Goal: Task Accomplishment & Management: Use online tool/utility

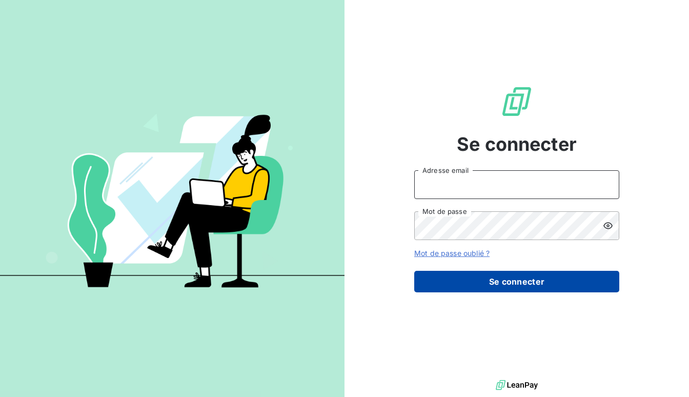
type input "[EMAIL_ADDRESS][DOMAIN_NAME]"
click at [543, 285] on button "Se connecter" at bounding box center [516, 282] width 205 height 22
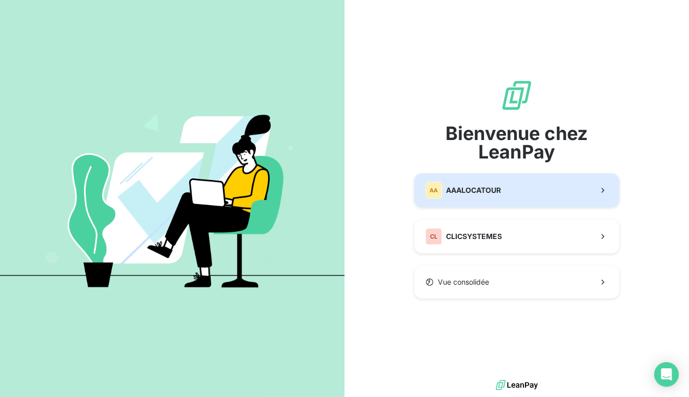
click at [503, 196] on button "AA AAALOCATOUR" at bounding box center [516, 190] width 205 height 34
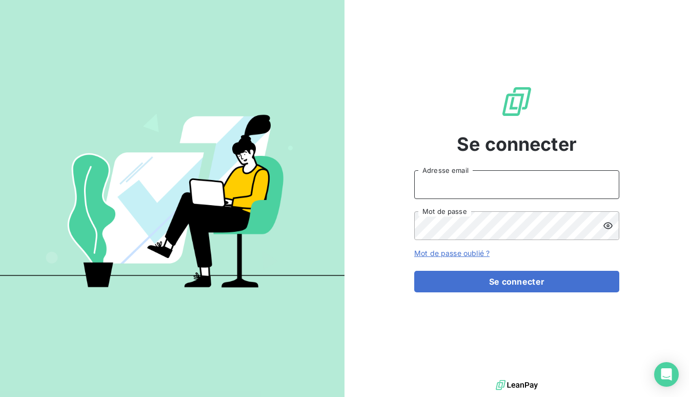
type input "[EMAIL_ADDRESS][DOMAIN_NAME]"
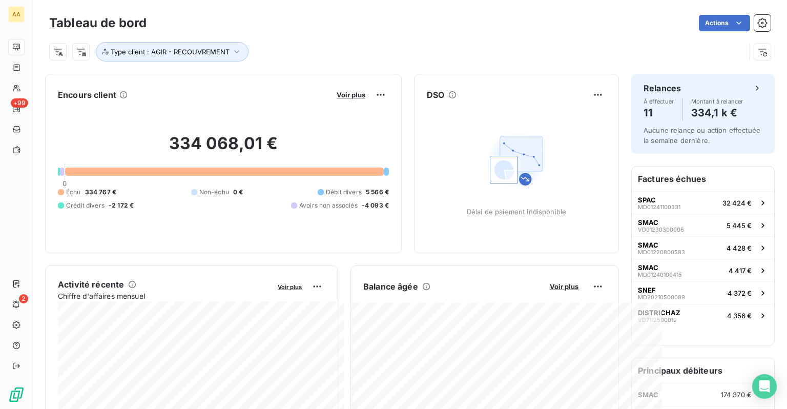
click at [688, 48] on div "Tableau de bord Actions Type client : AGIR - RECOUVREMENT" at bounding box center [410, 34] width 754 height 68
click at [688, 49] on button "button" at bounding box center [762, 52] width 16 height 16
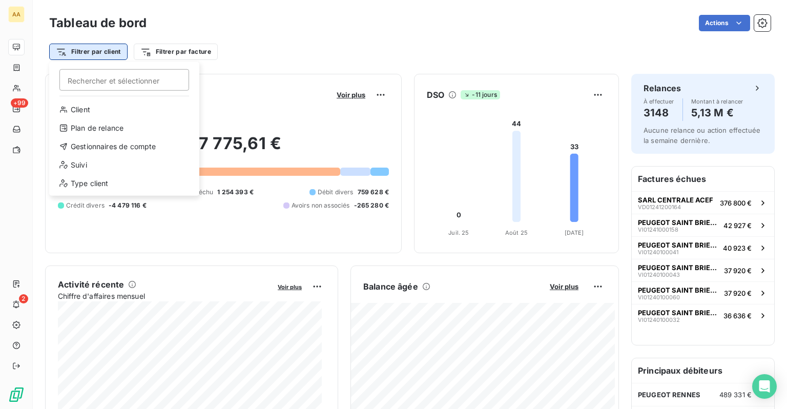
click at [96, 57] on html "AA +99 2 Tableau de bord Actions Filtrer par client Rechercher et sélectionner …" at bounding box center [393, 204] width 787 height 409
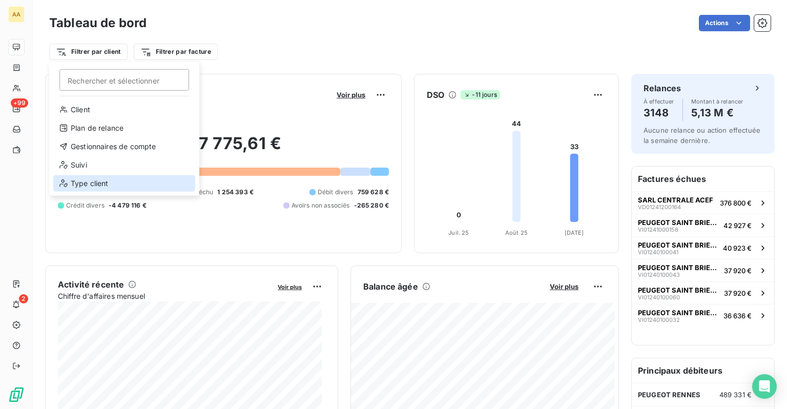
click at [98, 183] on div "Type client" at bounding box center [124, 183] width 142 height 16
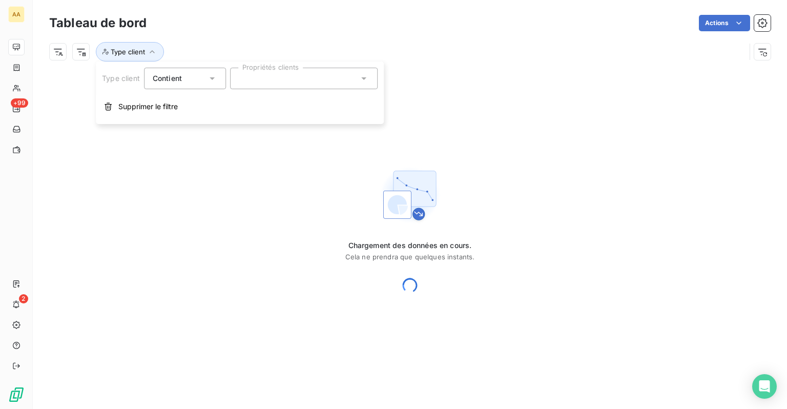
click at [279, 78] on div at bounding box center [304, 79] width 148 height 22
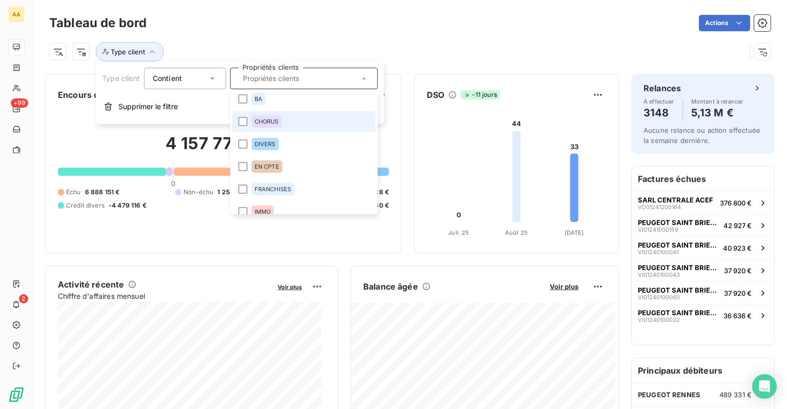
scroll to position [51, 0]
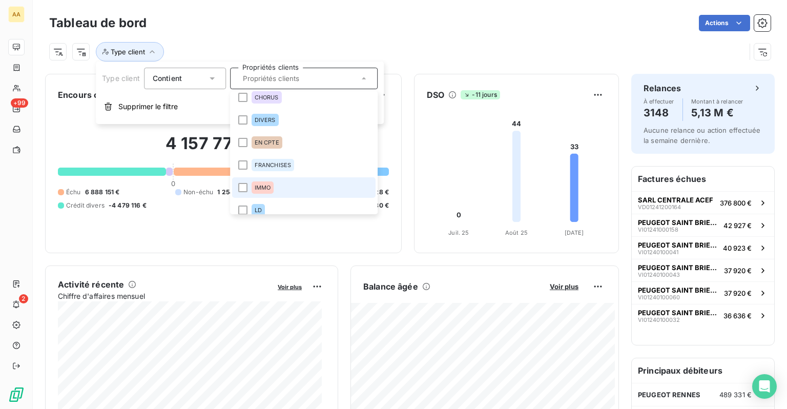
click at [282, 188] on li "IMMO" at bounding box center [303, 187] width 143 height 20
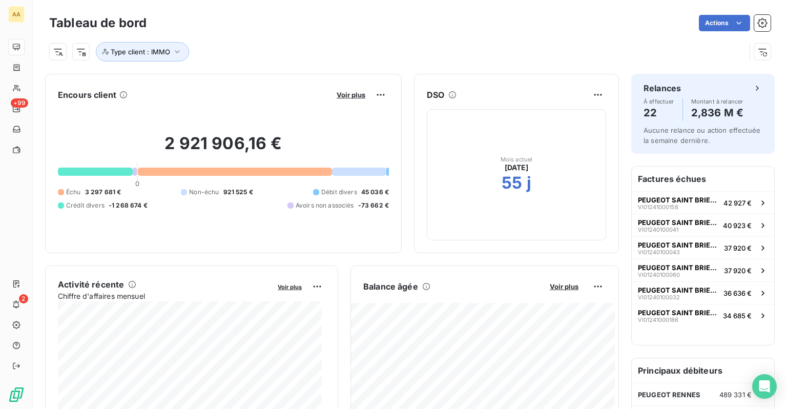
click at [476, 46] on div "Type client : IMMO" at bounding box center [397, 51] width 696 height 19
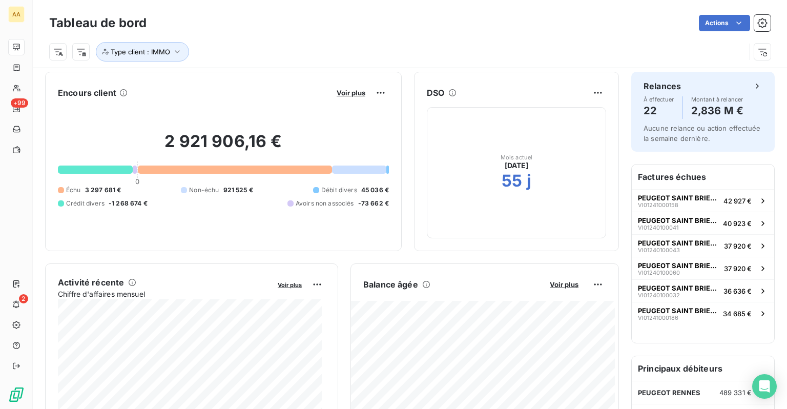
scroll to position [0, 0]
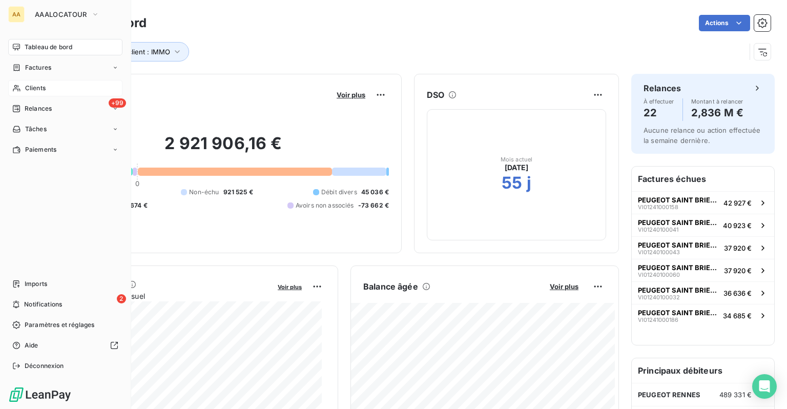
click at [30, 86] on span "Clients" at bounding box center [35, 88] width 20 height 9
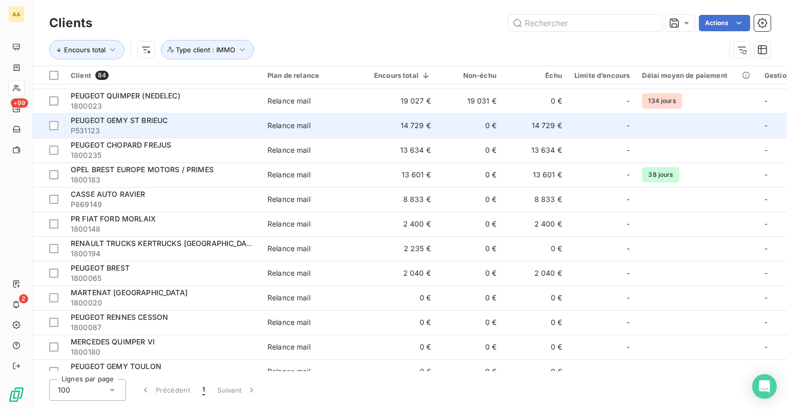
scroll to position [359, 0]
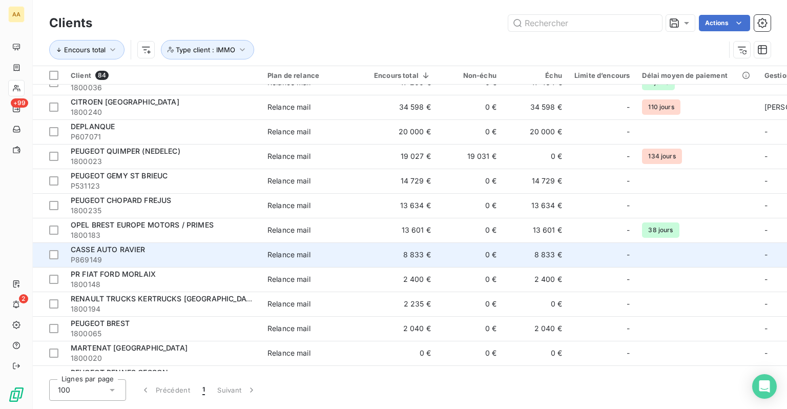
click at [119, 253] on span "CASSE AUTO RAVIER" at bounding box center [108, 249] width 75 height 9
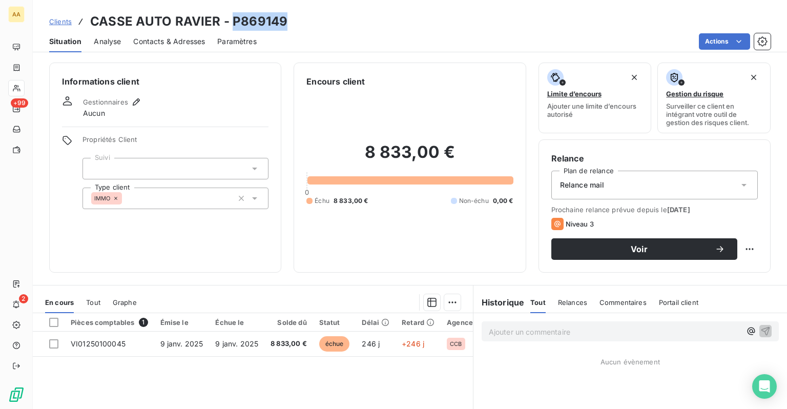
drag, startPoint x: 283, startPoint y: 20, endPoint x: 229, endPoint y: 27, distance: 54.7
click at [229, 27] on h3 "CASSE AUTO RAVIER - P869149" at bounding box center [188, 21] width 197 height 18
copy h3 "P869149"
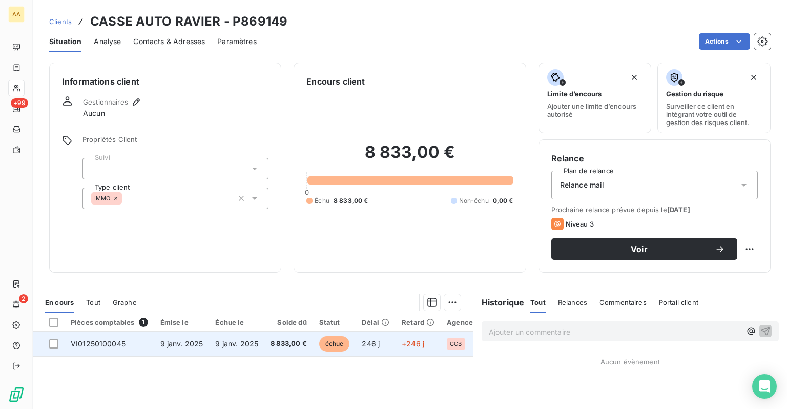
click at [284, 343] on span "8 833,00 €" at bounding box center [289, 344] width 36 height 10
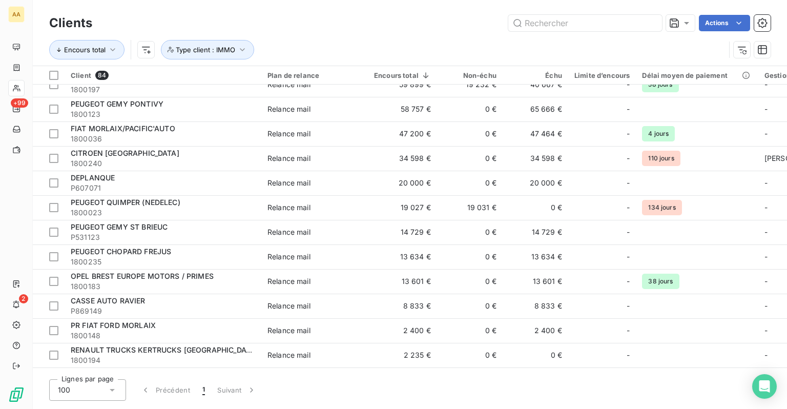
scroll to position [461, 0]
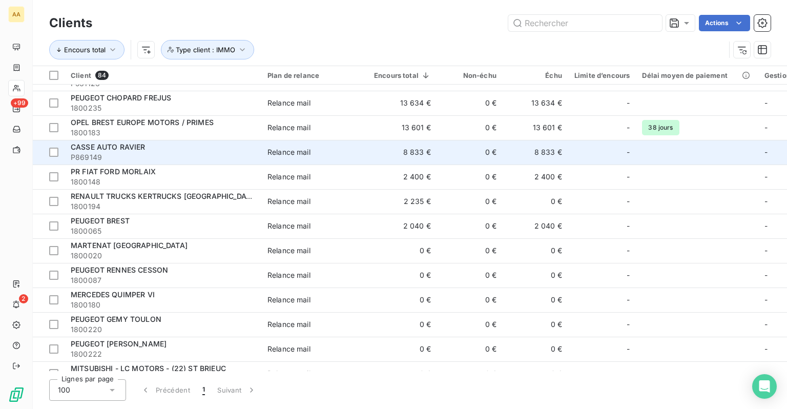
click at [139, 149] on span "CASSE AUTO RAVIER" at bounding box center [108, 146] width 75 height 9
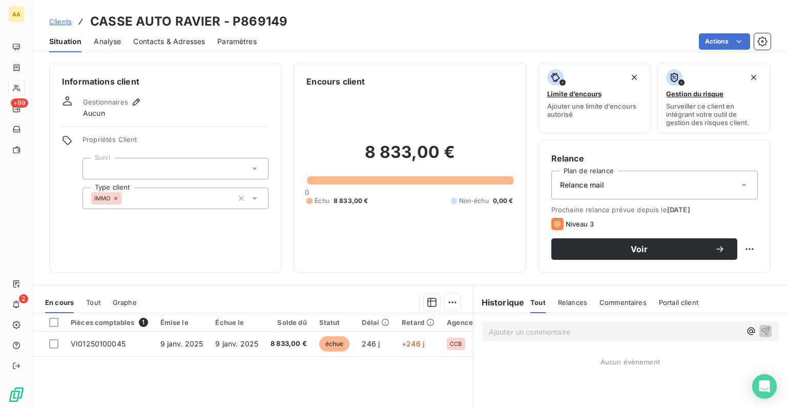
click at [622, 298] on span "Commentaires" at bounding box center [623, 302] width 47 height 8
click at [533, 331] on p "Ajouter un commentaire ﻿" at bounding box center [615, 331] width 252 height 13
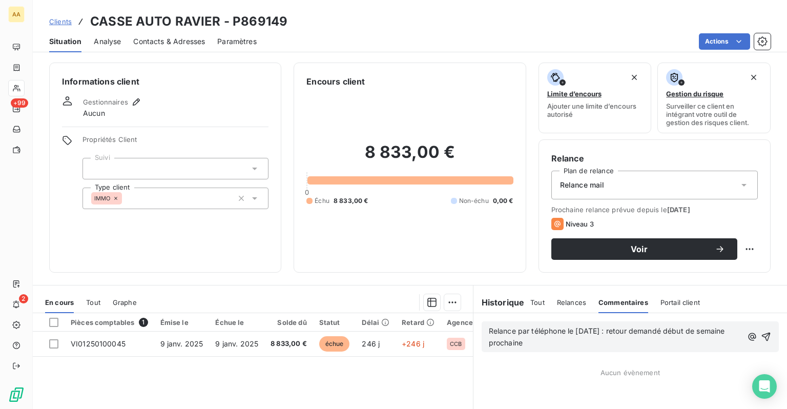
click at [568, 345] on p "Relance par téléphone le 12/09/2025 : retour demandé début de semaine prochaine" at bounding box center [616, 337] width 254 height 24
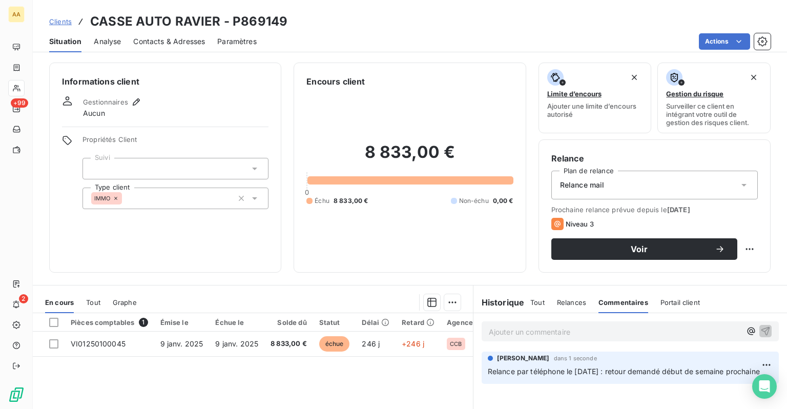
click at [66, 20] on span "Clients" at bounding box center [60, 21] width 23 height 8
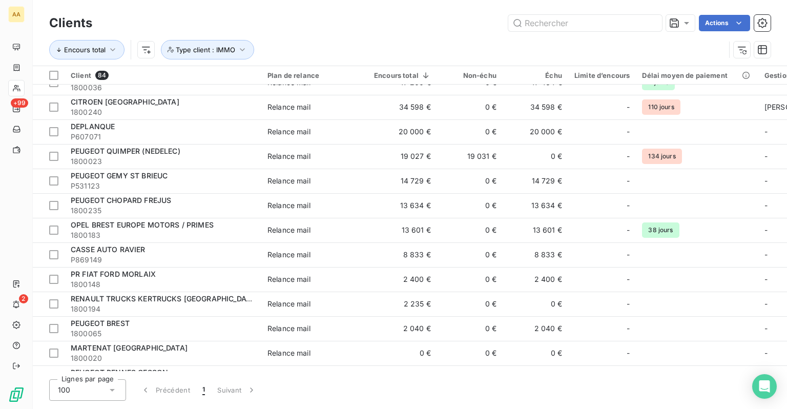
scroll to position [307, 0]
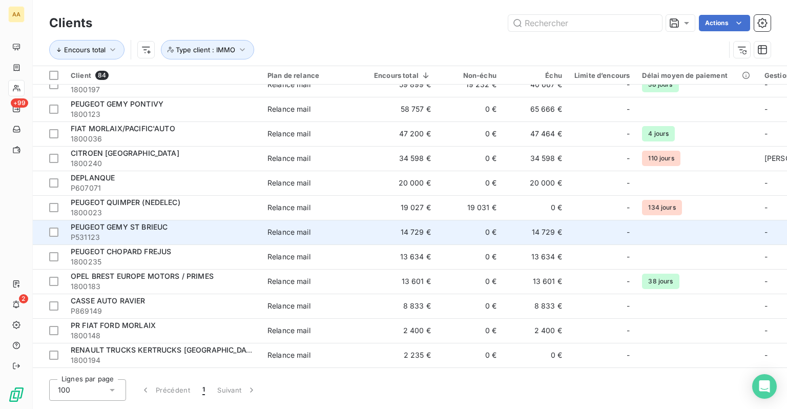
click at [254, 227] on div "PEUGEOT GEMY ST BRIEUC" at bounding box center [163, 227] width 184 height 10
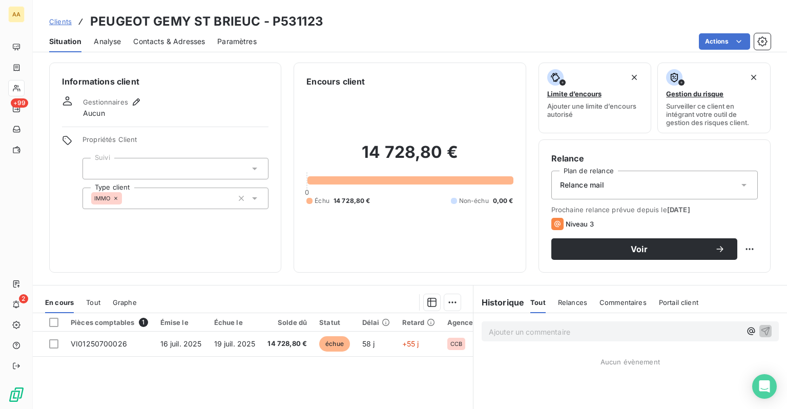
click at [62, 19] on span "Clients" at bounding box center [60, 21] width 23 height 8
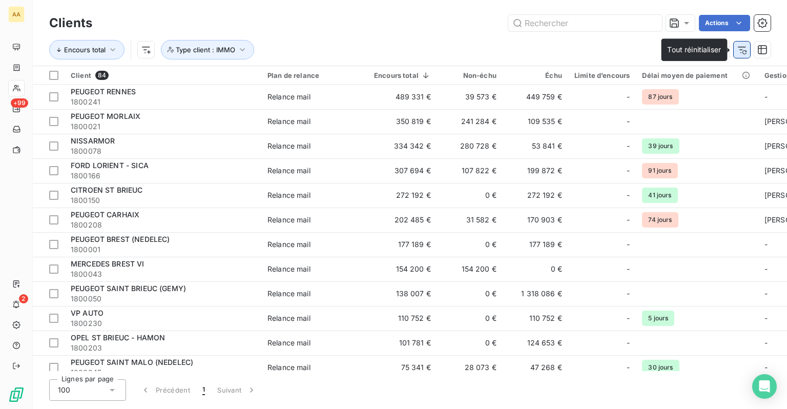
click at [688, 55] on button "button" at bounding box center [742, 50] width 16 height 16
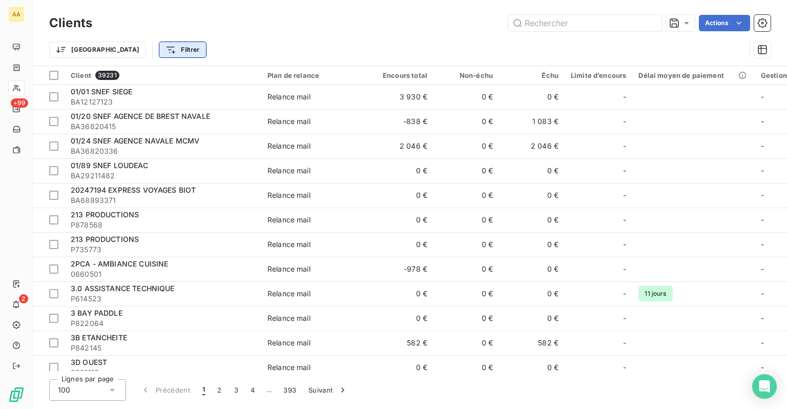
click at [122, 52] on html "AA +99 2 Clients Actions Trier Filtrer Client 39231 Plan de relance Encours tot…" at bounding box center [393, 204] width 787 height 409
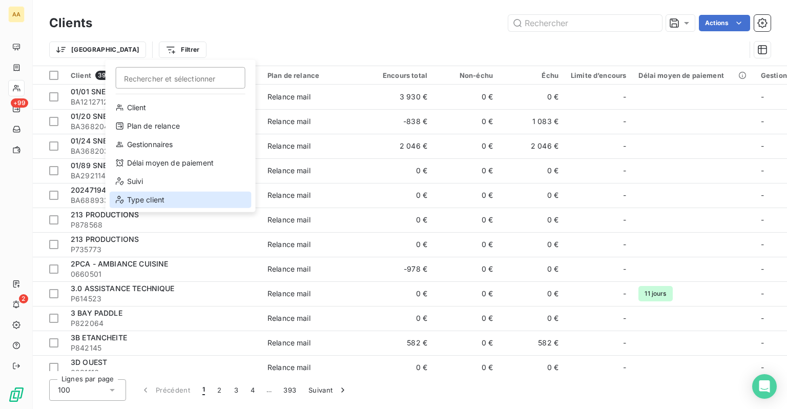
click at [142, 200] on div "Type client" at bounding box center [181, 200] width 142 height 16
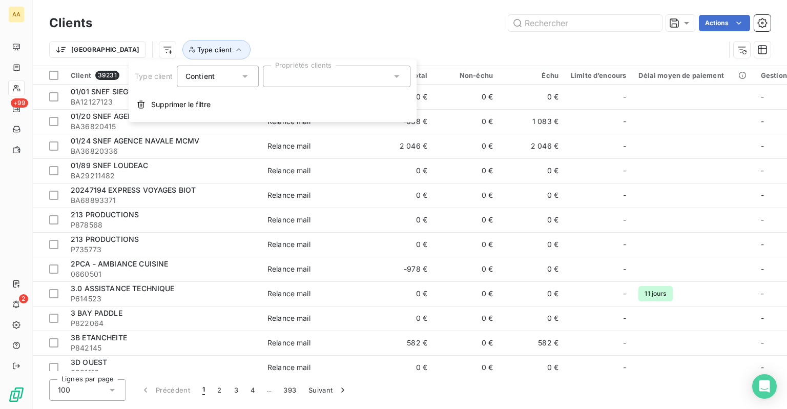
click at [303, 73] on div at bounding box center [337, 77] width 148 height 22
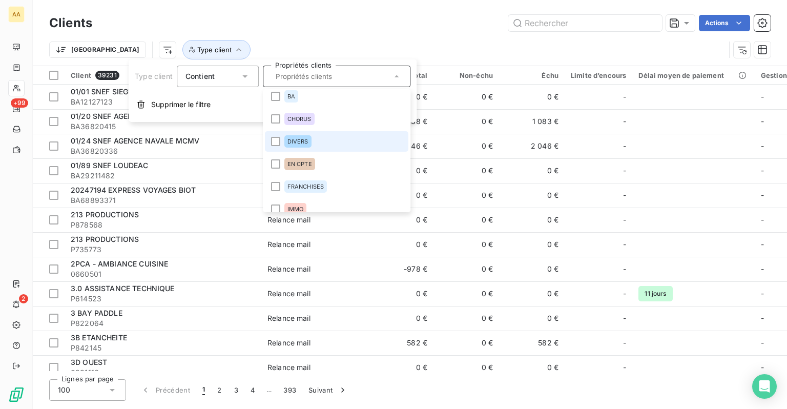
scroll to position [51, 0]
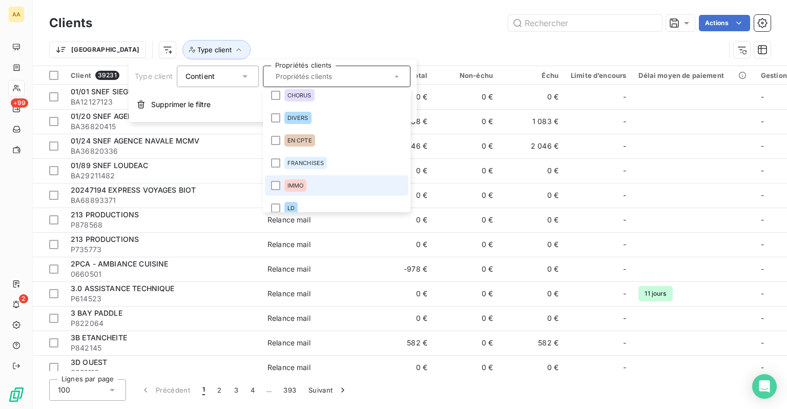
click at [299, 185] on span "IMMO" at bounding box center [295, 185] width 16 height 6
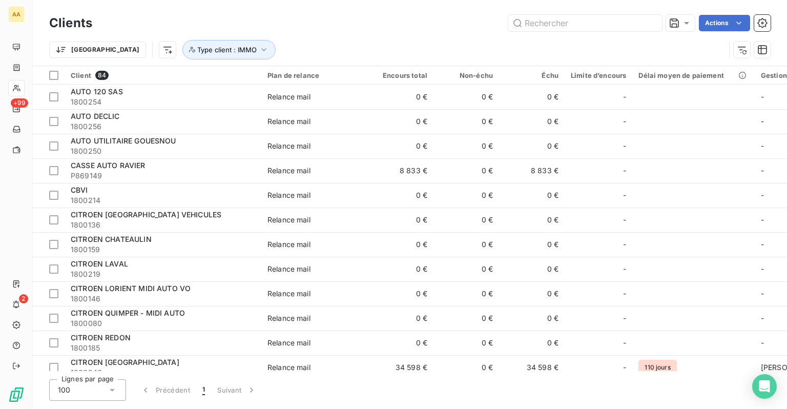
click at [386, 17] on div "Actions" at bounding box center [438, 23] width 666 height 16
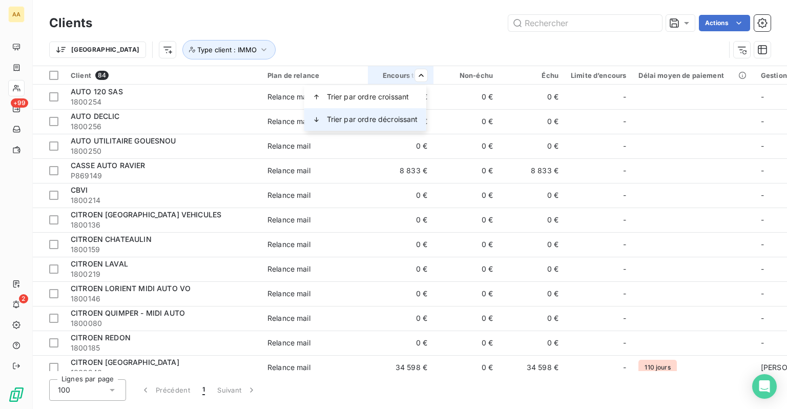
click at [387, 120] on span "Trier par ordre décroissant" at bounding box center [372, 119] width 91 height 10
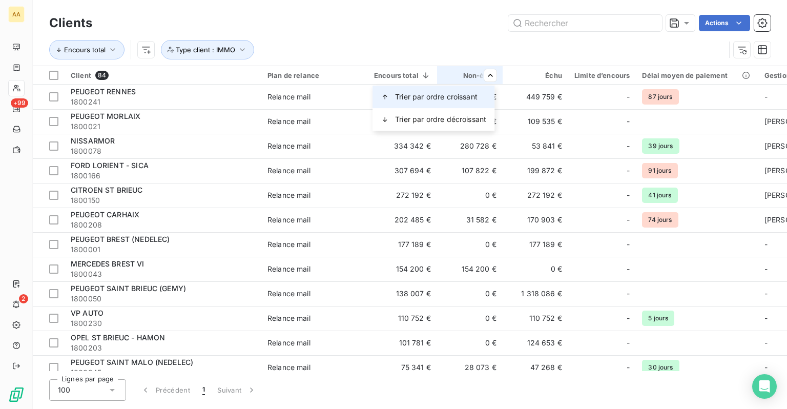
click at [444, 104] on div "Trier par ordre croissant" at bounding box center [434, 97] width 122 height 23
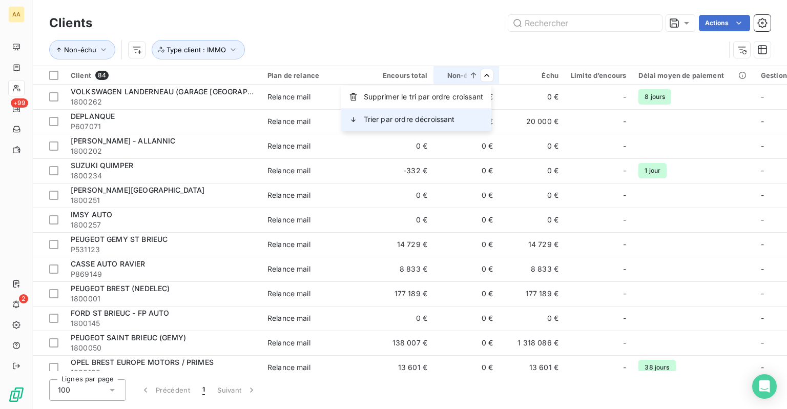
click at [471, 119] on div "Trier par ordre décroissant" at bounding box center [416, 119] width 150 height 23
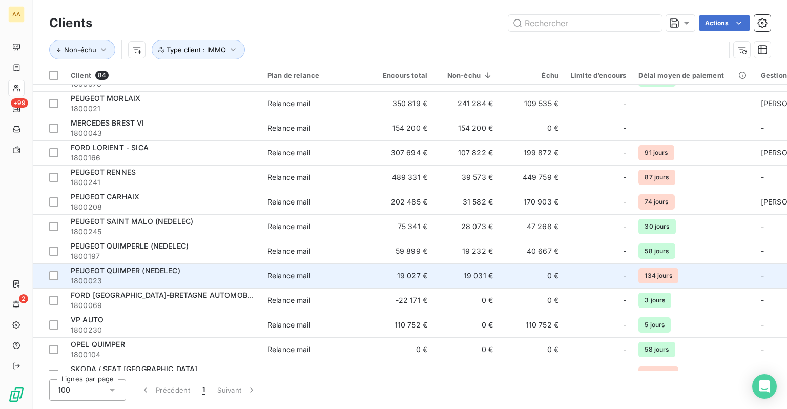
scroll to position [0, 0]
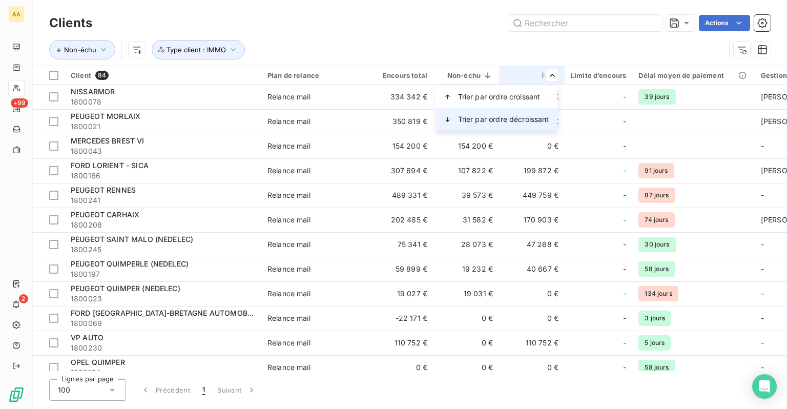
click at [496, 115] on span "Trier par ordre décroissant" at bounding box center [503, 119] width 91 height 10
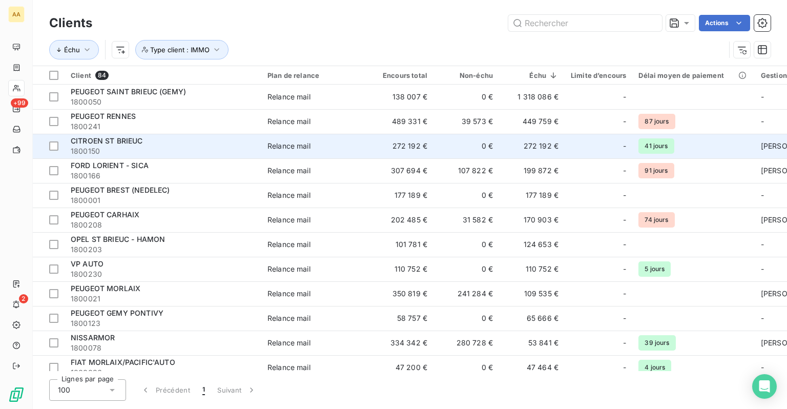
click at [525, 147] on td "272 192 €" at bounding box center [532, 146] width 66 height 25
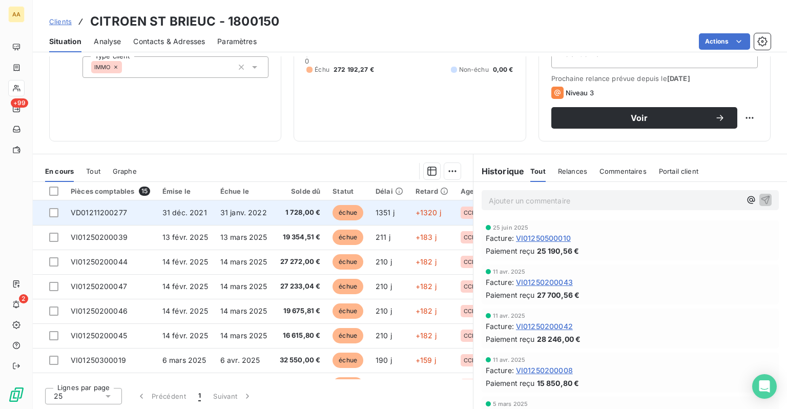
click at [251, 210] on span "31 janv. 2022" at bounding box center [243, 212] width 47 height 9
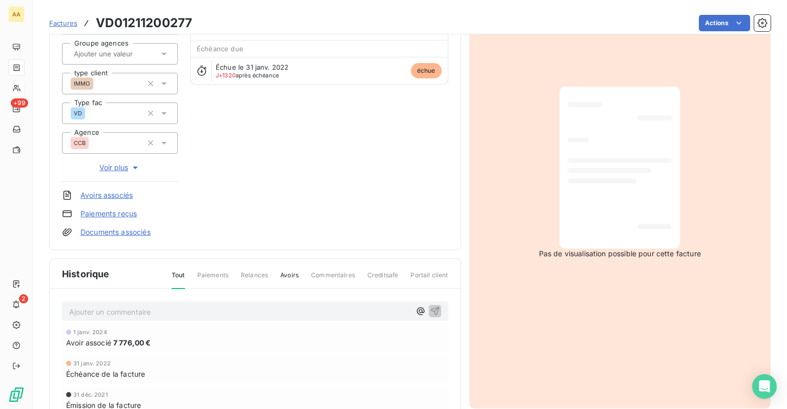
scroll to position [2, 0]
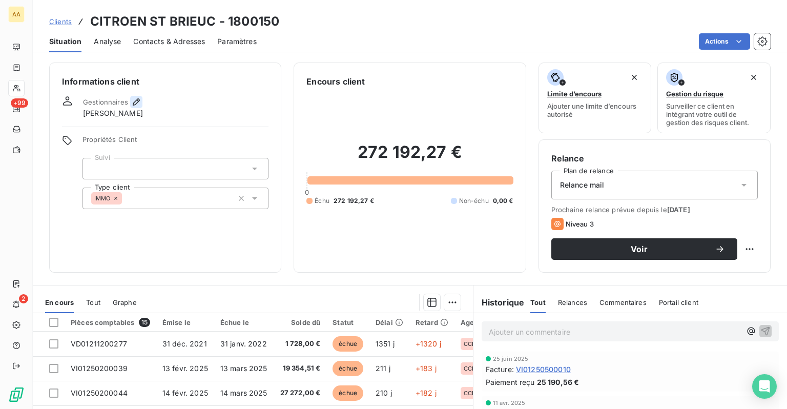
click at [133, 102] on icon "button" at bounding box center [136, 101] width 7 height 7
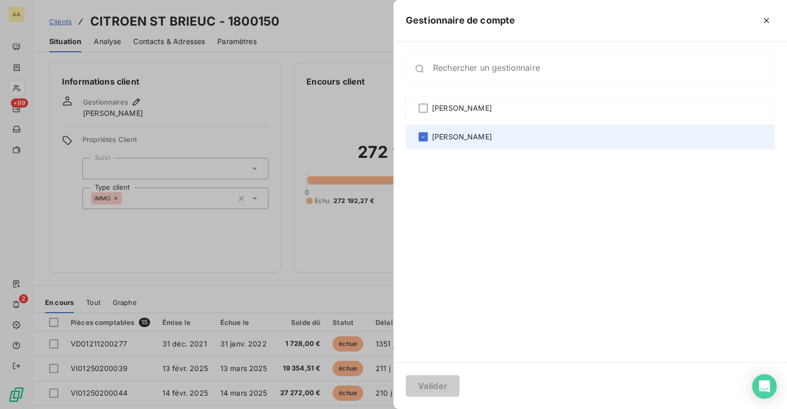
click at [433, 139] on span "Didier LAMBERT" at bounding box center [462, 137] width 60 height 10
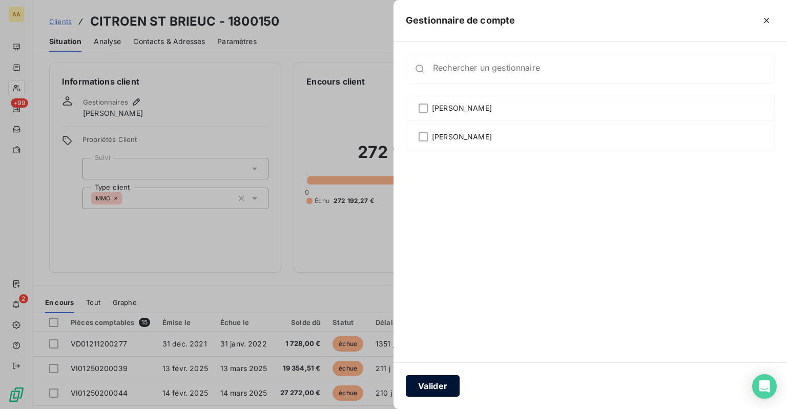
click at [432, 387] on button "Valider" at bounding box center [433, 386] width 54 height 22
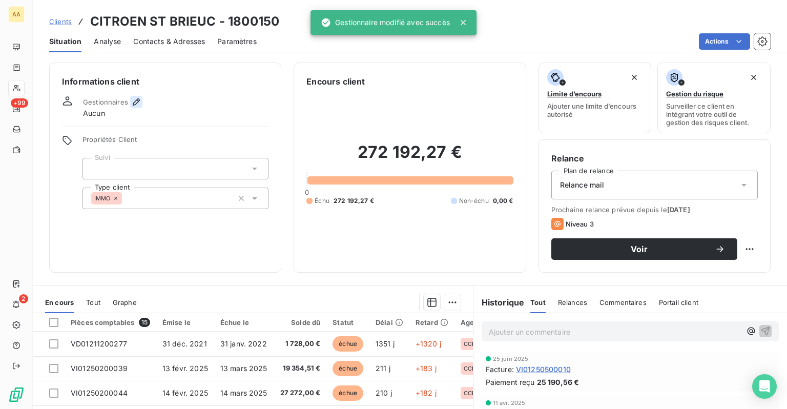
click at [139, 101] on icon "button" at bounding box center [136, 102] width 10 height 10
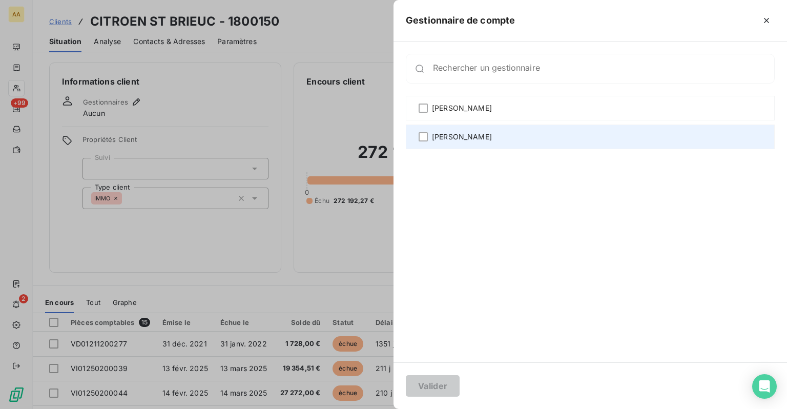
click at [431, 138] on div "Didier LAMBERT" at bounding box center [590, 137] width 369 height 25
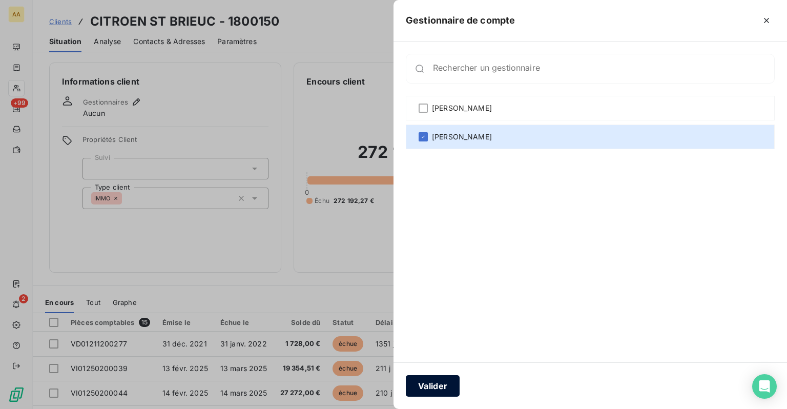
click at [437, 386] on button "Valider" at bounding box center [433, 386] width 54 height 22
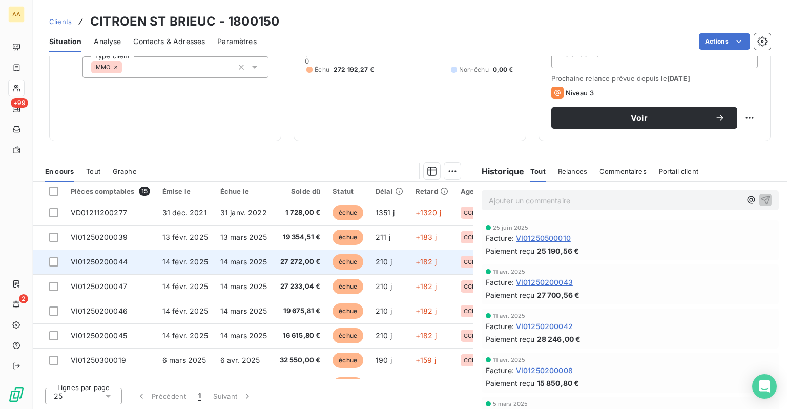
scroll to position [194, 0]
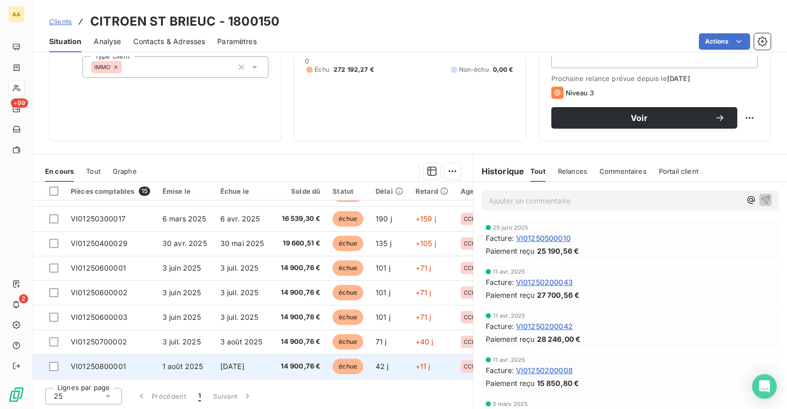
click at [297, 363] on span "14 900,76 €" at bounding box center [300, 366] width 41 height 10
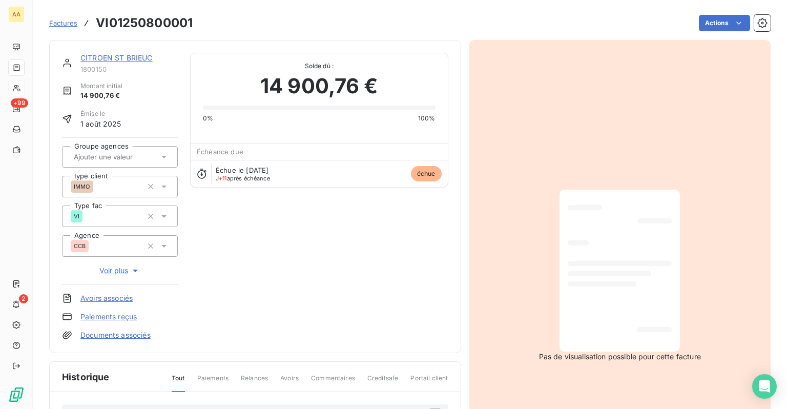
click at [611, 256] on div at bounding box center [620, 271] width 104 height 146
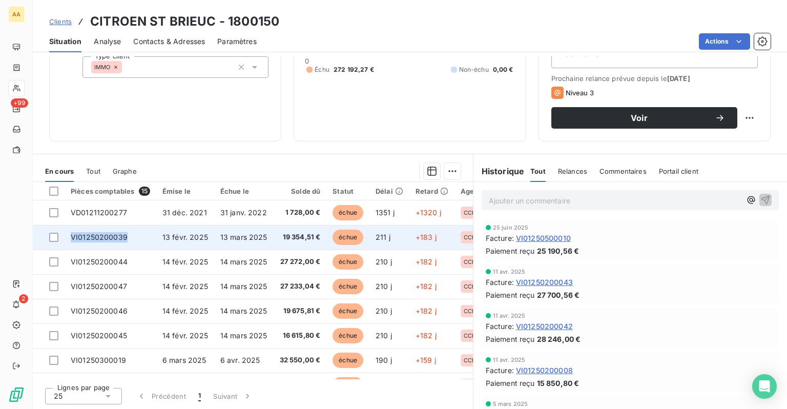
drag, startPoint x: 130, startPoint y: 237, endPoint x: 68, endPoint y: 235, distance: 62.0
click at [68, 235] on td "VI01250200039" at bounding box center [111, 237] width 92 height 25
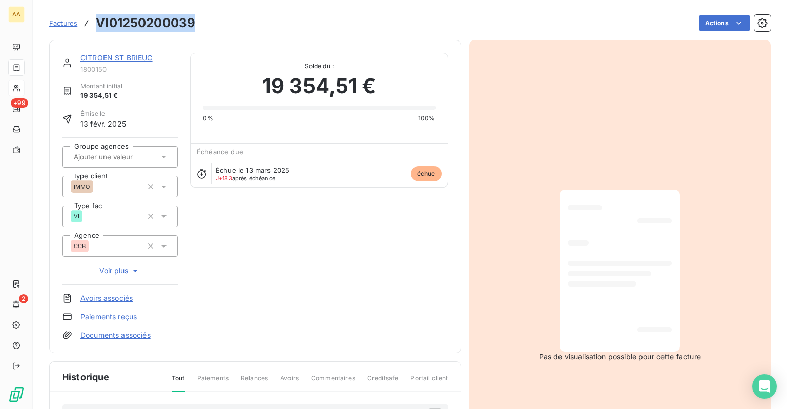
drag, startPoint x: 195, startPoint y: 24, endPoint x: 97, endPoint y: 24, distance: 97.9
click at [97, 24] on div "Factures VI01250200039 Actions" at bounding box center [409, 23] width 721 height 22
copy h3 "VI01250200039"
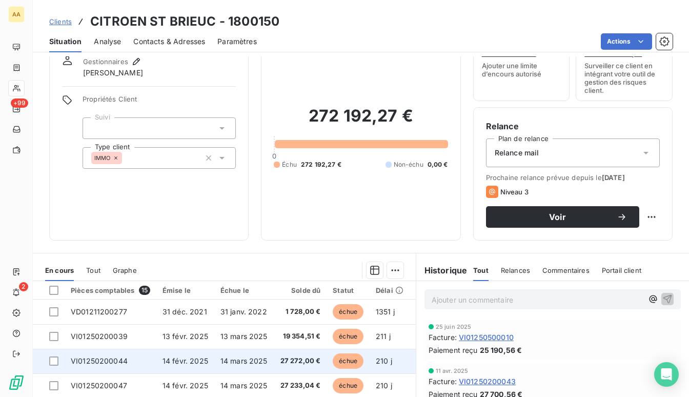
scroll to position [102, 0]
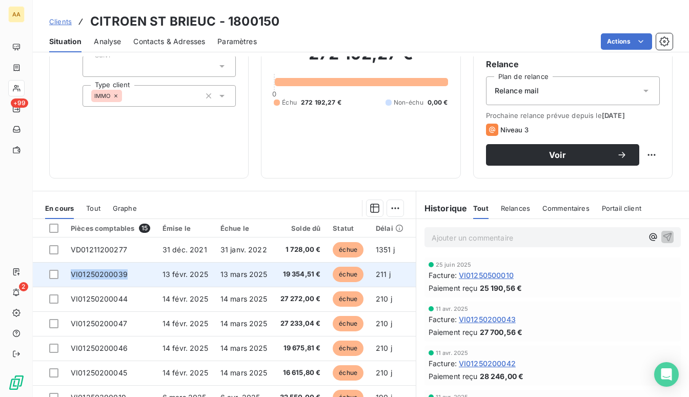
drag, startPoint x: 131, startPoint y: 275, endPoint x: 69, endPoint y: 274, distance: 62.5
click at [69, 274] on td "VI01250200039" at bounding box center [111, 274] width 92 height 25
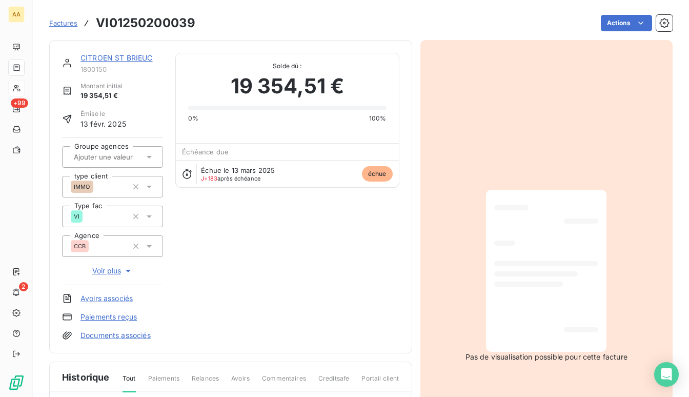
drag, startPoint x: 471, startPoint y: 11, endPoint x: 399, endPoint y: 48, distance: 80.7
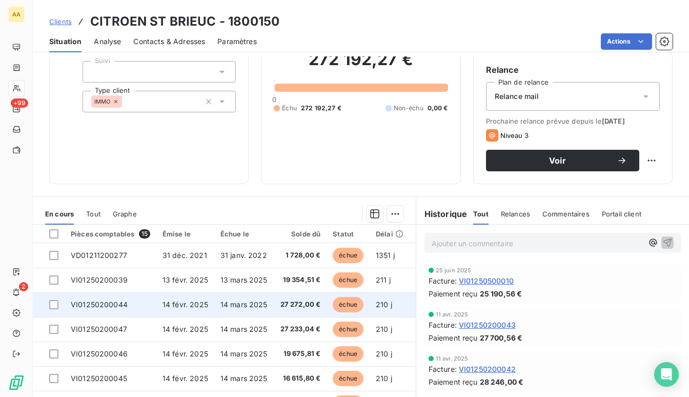
scroll to position [102, 0]
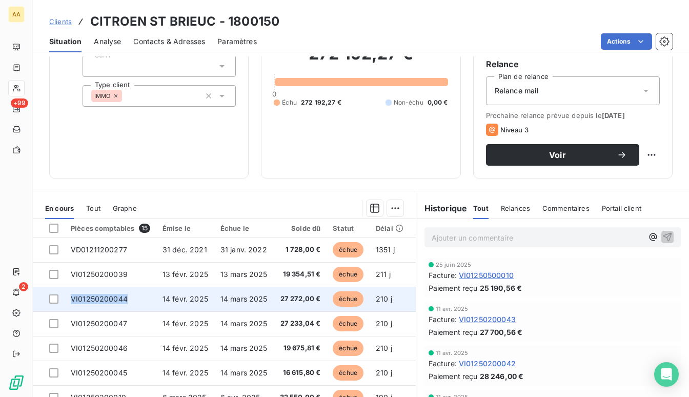
drag, startPoint x: 129, startPoint y: 299, endPoint x: 71, endPoint y: 299, distance: 57.9
click at [71, 299] on td "VI01250200044" at bounding box center [111, 298] width 92 height 25
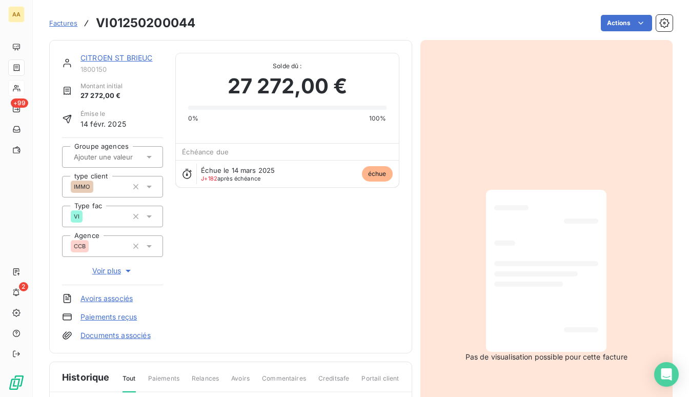
click at [192, 23] on h3 "VI01250200044" at bounding box center [145, 23] width 99 height 18
drag, startPoint x: 194, startPoint y: 25, endPoint x: 88, endPoint y: 27, distance: 106.1
click at [88, 27] on div "Factures VI01250200044" at bounding box center [122, 23] width 146 height 18
copy h3 "VI01250200044"
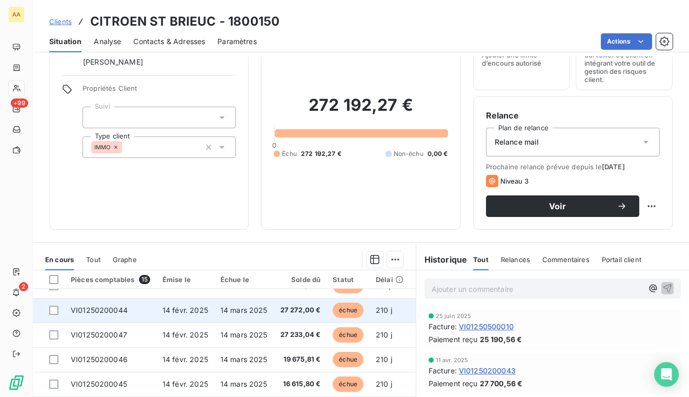
scroll to position [51, 0]
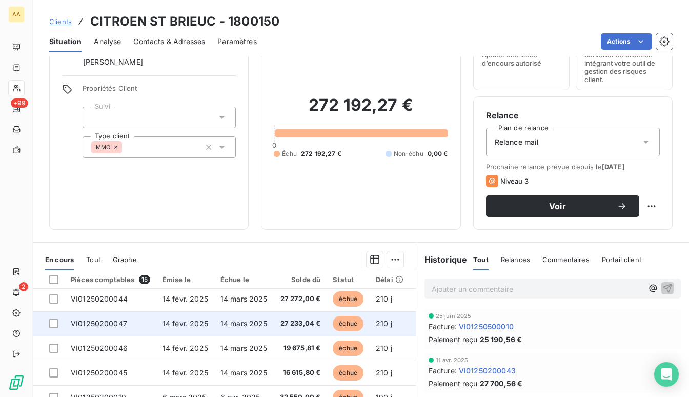
click at [116, 319] on span "VI01250200047" at bounding box center [99, 323] width 56 height 9
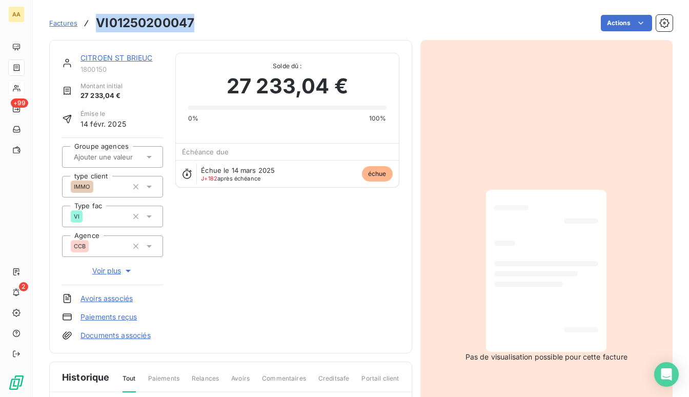
drag, startPoint x: 192, startPoint y: 22, endPoint x: 95, endPoint y: 22, distance: 97.4
click at [96, 22] on h3 "VI01250200047" at bounding box center [145, 23] width 98 height 18
copy h3 "VI01250200047"
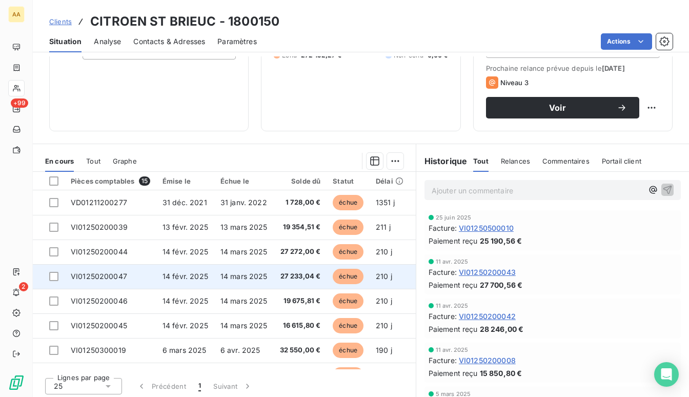
scroll to position [152, 0]
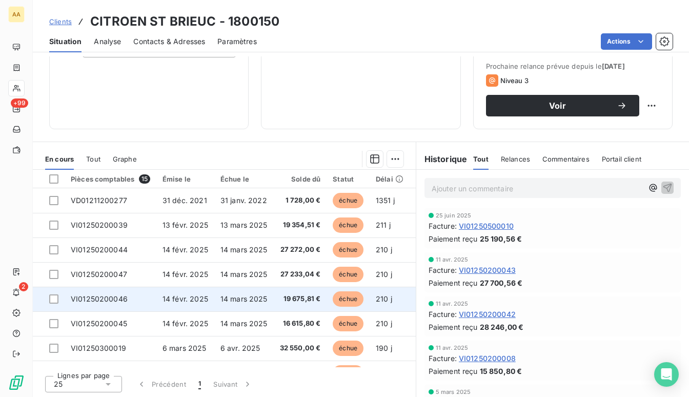
click at [111, 292] on td "VI01250200046" at bounding box center [111, 298] width 92 height 25
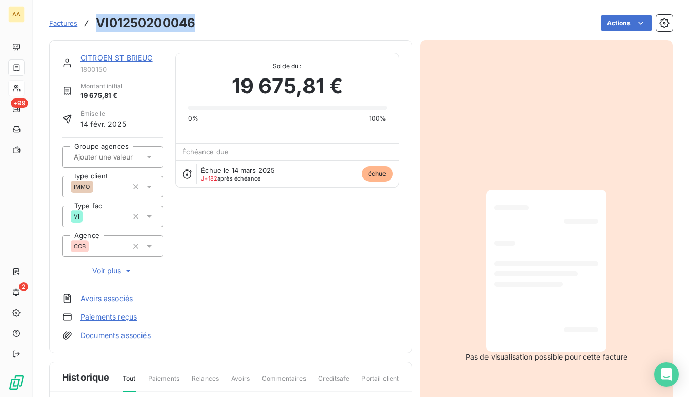
drag, startPoint x: 194, startPoint y: 22, endPoint x: 97, endPoint y: 24, distance: 96.9
click at [97, 24] on div "Factures VI01250200046 Actions" at bounding box center [360, 23] width 623 height 22
copy h3 "VI01250200046"
drag, startPoint x: 309, startPoint y: 77, endPoint x: 313, endPoint y: 72, distance: 6.0
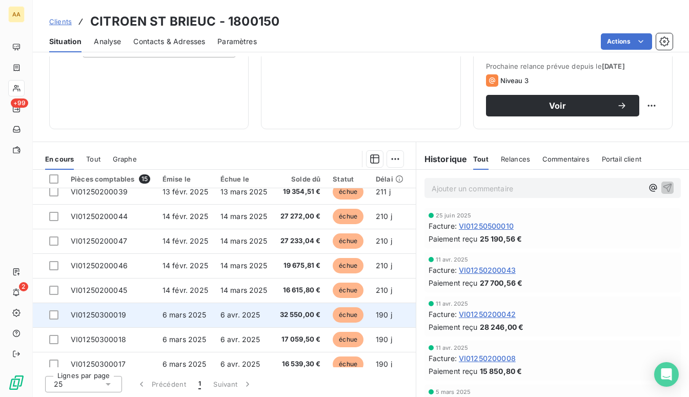
scroll to position [51, 0]
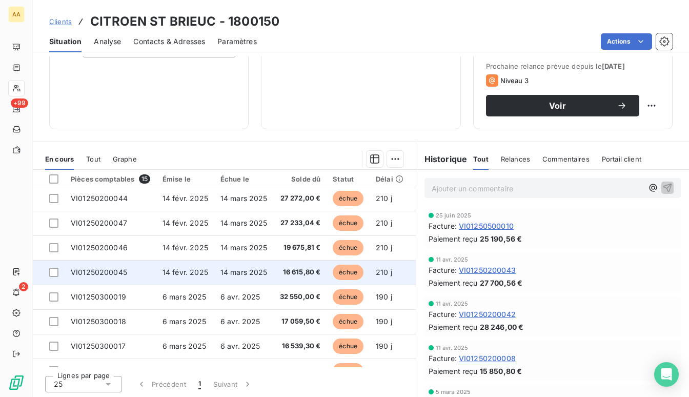
click at [121, 276] on td "VI01250200045" at bounding box center [111, 272] width 92 height 25
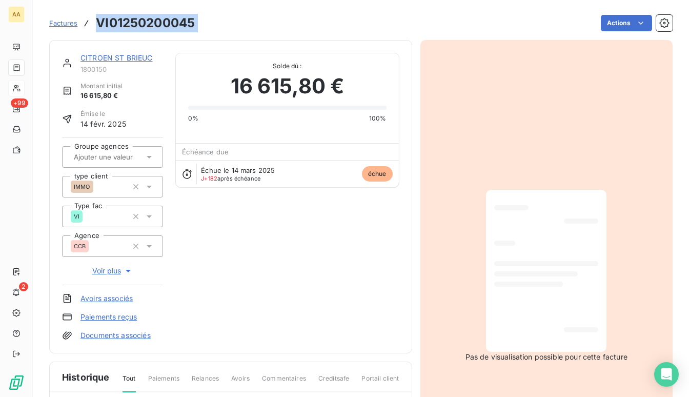
drag, startPoint x: 204, startPoint y: 17, endPoint x: 96, endPoint y: 26, distance: 108.0
click at [96, 26] on div "Factures VI01250200045 Actions" at bounding box center [360, 23] width 623 height 22
copy section "VI01250200045 Actions"
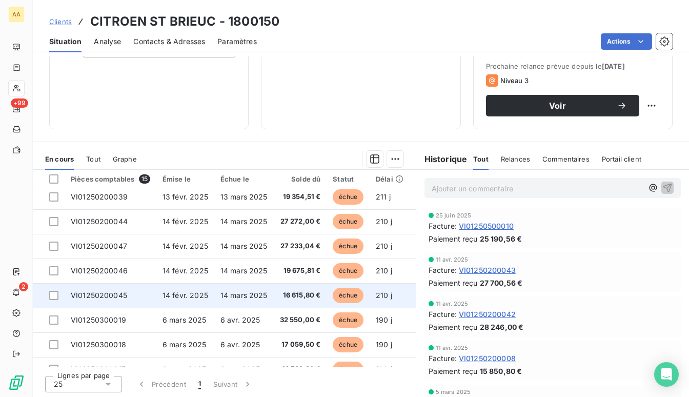
scroll to position [51, 0]
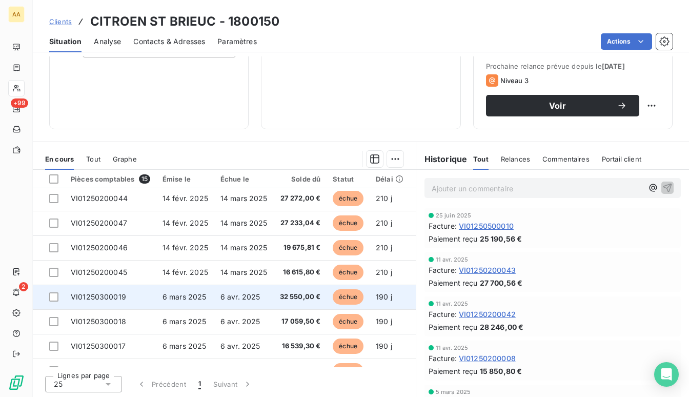
click at [120, 296] on span "VI01250300019" at bounding box center [98, 296] width 55 height 9
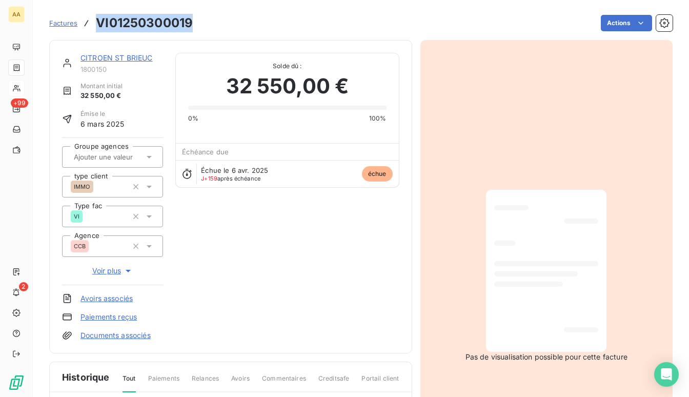
drag, startPoint x: 195, startPoint y: 24, endPoint x: 96, endPoint y: 26, distance: 98.4
click at [96, 26] on div "Factures VI01250300019 Actions" at bounding box center [360, 23] width 623 height 22
copy h3 "VI01250300019"
drag, startPoint x: 449, startPoint y: 152, endPoint x: 431, endPoint y: 154, distance: 17.6
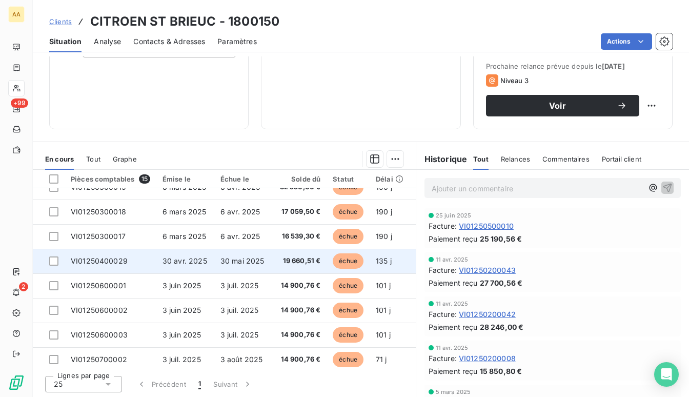
scroll to position [143, 0]
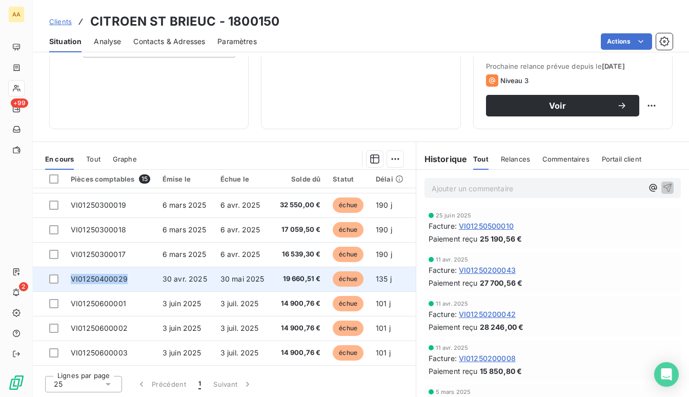
drag, startPoint x: 127, startPoint y: 279, endPoint x: 73, endPoint y: 277, distance: 53.8
click at [73, 277] on td "VI01250400029" at bounding box center [111, 278] width 92 height 25
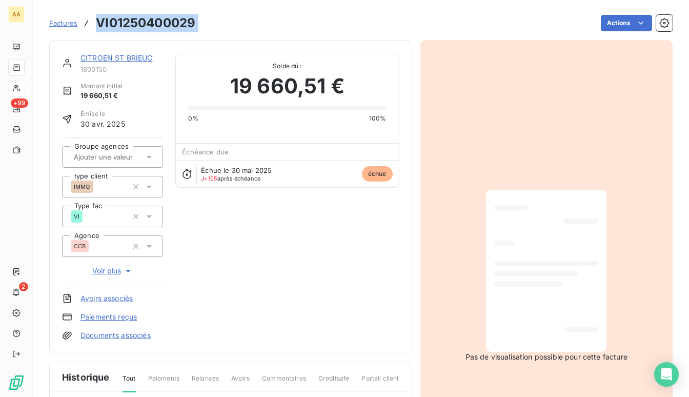
drag, startPoint x: 187, startPoint y: 27, endPoint x: 94, endPoint y: 24, distance: 92.3
click at [94, 24] on div "Factures VI01250400029 Actions" at bounding box center [360, 23] width 623 height 22
copy section "VI01250400029 Actions"
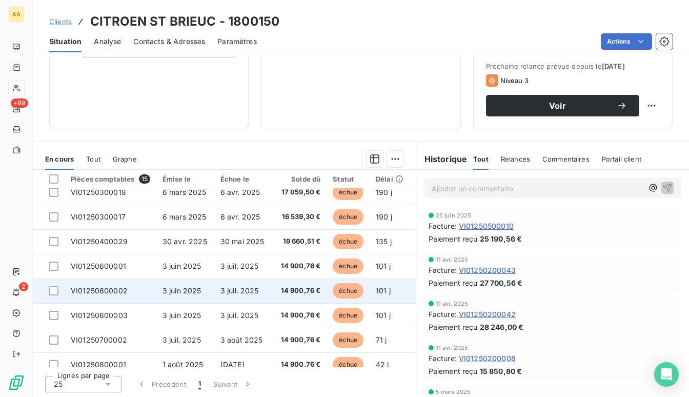
scroll to position [194, 0]
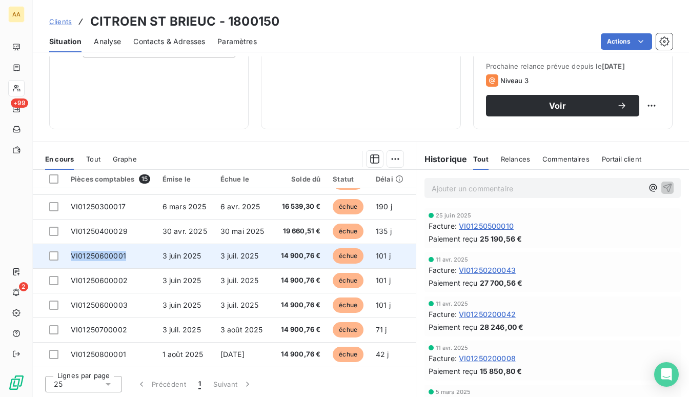
drag, startPoint x: 138, startPoint y: 247, endPoint x: 71, endPoint y: 251, distance: 66.7
click at [71, 251] on td "VI01250600001" at bounding box center [111, 255] width 92 height 25
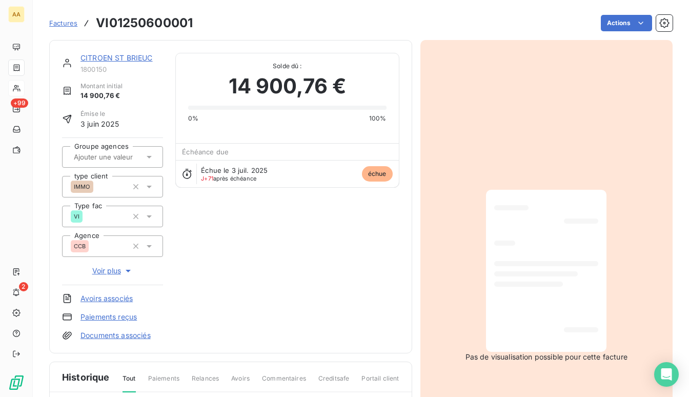
drag, startPoint x: 71, startPoint y: 251, endPoint x: 242, endPoint y: 108, distance: 223.3
click at [292, 129] on div "Solde dû : 14 900,76 € 0% 100%" at bounding box center [287, 94] width 222 height 82
drag, startPoint x: 198, startPoint y: 23, endPoint x: 96, endPoint y: 26, distance: 101.5
click at [96, 26] on div "Factures VI01250600001 Actions" at bounding box center [360, 23] width 623 height 22
copy h3 "VI01250600001"
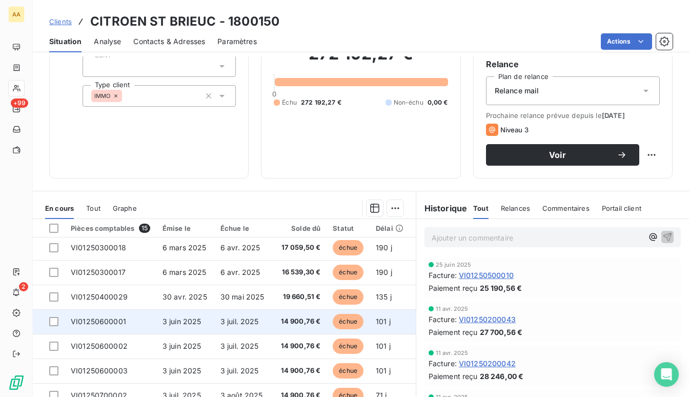
scroll to position [194, 0]
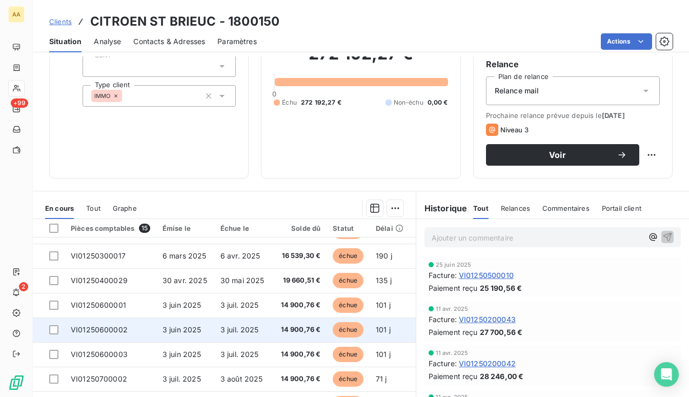
click at [119, 327] on span "VI01250600002" at bounding box center [99, 329] width 57 height 9
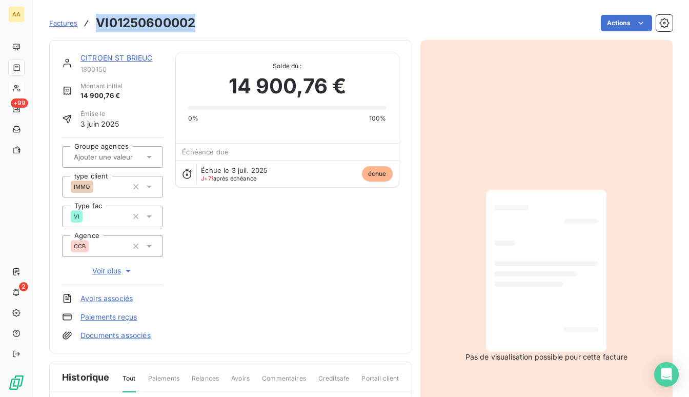
drag, startPoint x: 193, startPoint y: 25, endPoint x: 93, endPoint y: 26, distance: 100.4
click at [93, 26] on div "Factures VI01250600002" at bounding box center [122, 23] width 146 height 18
copy h3 "VI01250600002"
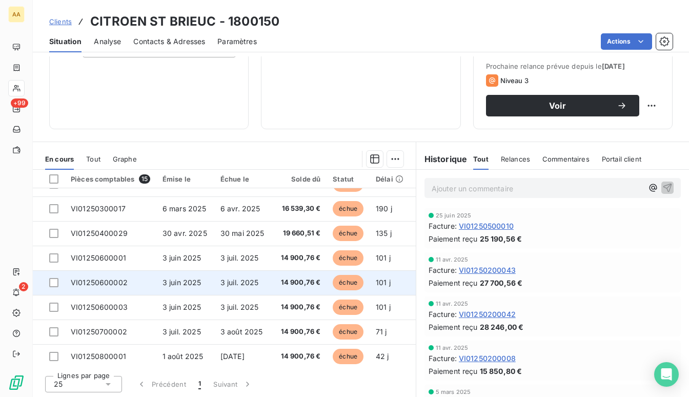
scroll to position [194, 0]
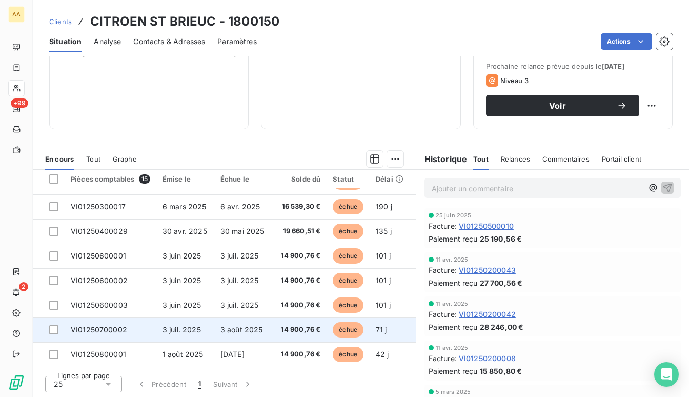
click at [114, 330] on td "VI01250700002" at bounding box center [111, 329] width 92 height 25
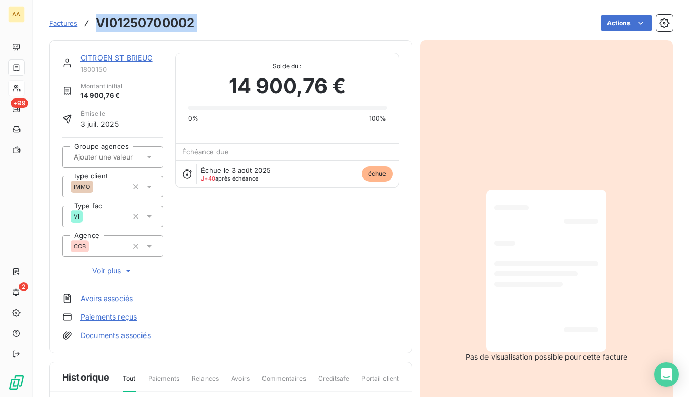
drag, startPoint x: 201, startPoint y: 27, endPoint x: 96, endPoint y: 28, distance: 104.5
click at [96, 28] on div "Factures VI01250700002 Actions" at bounding box center [360, 23] width 623 height 22
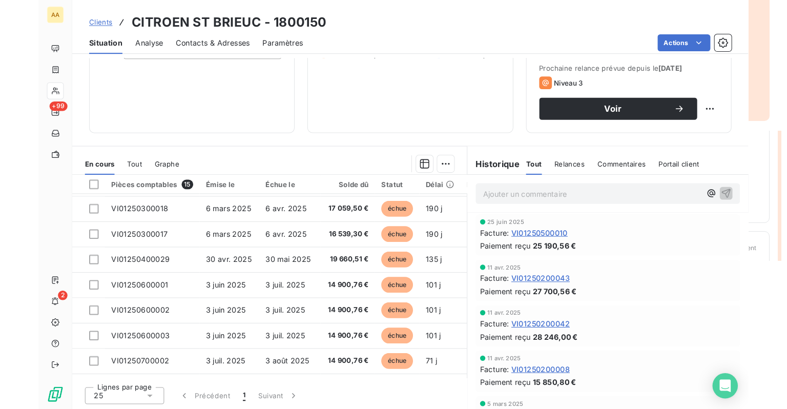
scroll to position [194, 0]
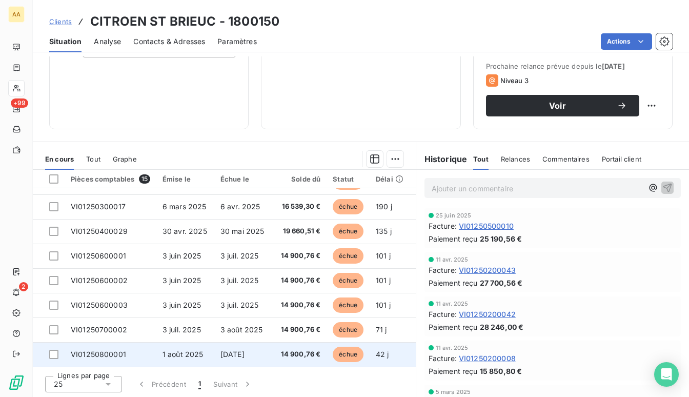
click at [128, 349] on td "VI01250800001" at bounding box center [111, 354] width 92 height 25
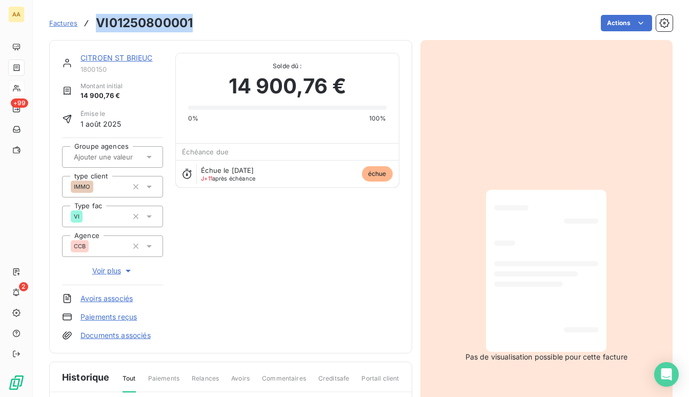
drag, startPoint x: 193, startPoint y: 27, endPoint x: 90, endPoint y: 29, distance: 103.5
click at [90, 29] on div "Factures VI01250800001 Actions" at bounding box center [360, 23] width 623 height 22
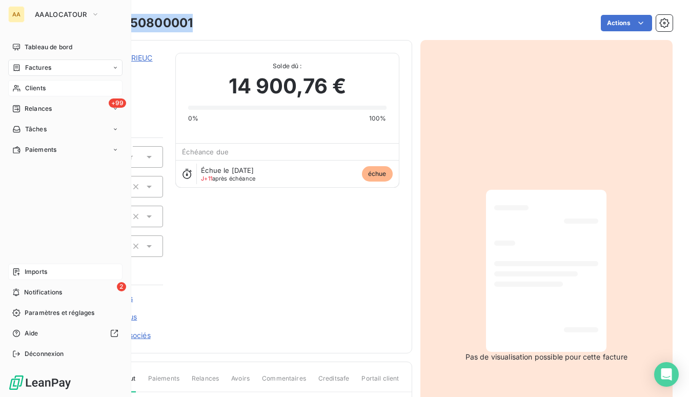
click at [27, 274] on span "Imports" at bounding box center [36, 271] width 23 height 9
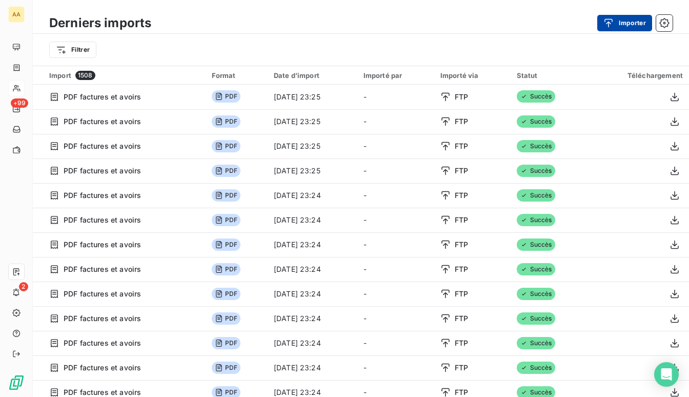
click at [616, 30] on button "Importer" at bounding box center [624, 23] width 55 height 16
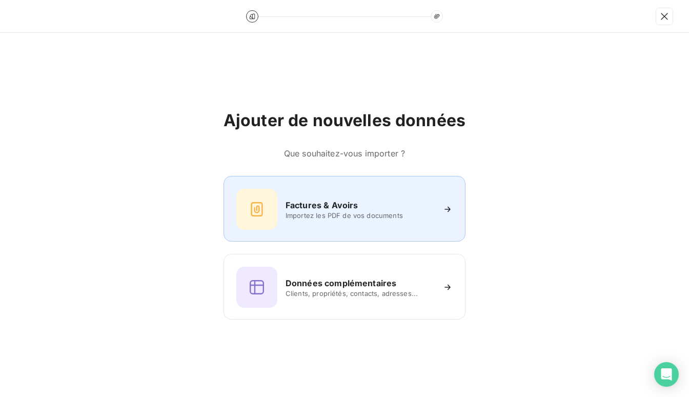
click at [314, 203] on h6 "Factures & Avoirs" at bounding box center [321, 205] width 73 height 12
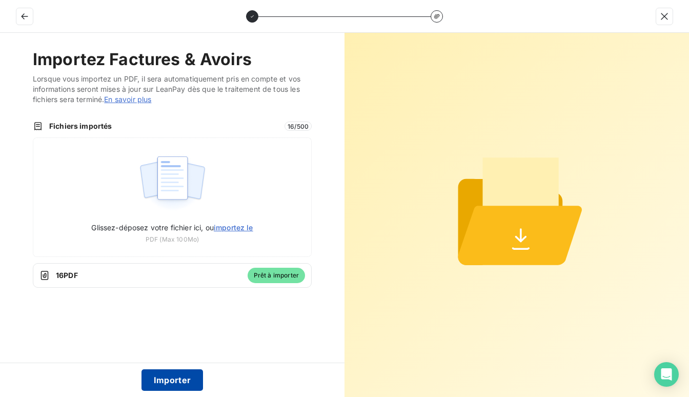
click at [191, 380] on button "Importer" at bounding box center [172, 380] width 62 height 22
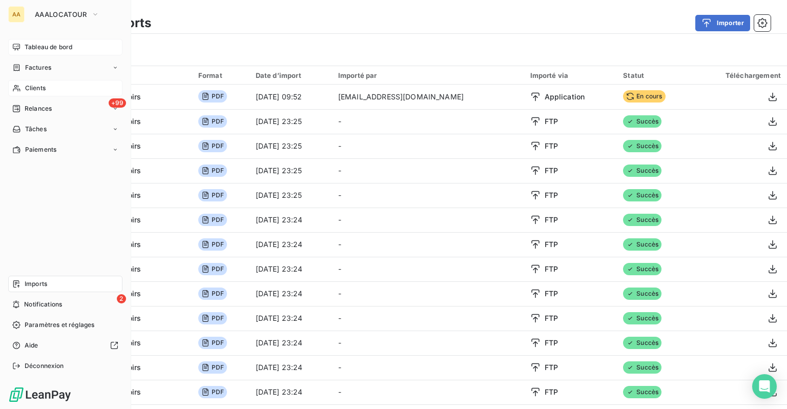
click at [39, 48] on span "Tableau de bord" at bounding box center [49, 47] width 48 height 9
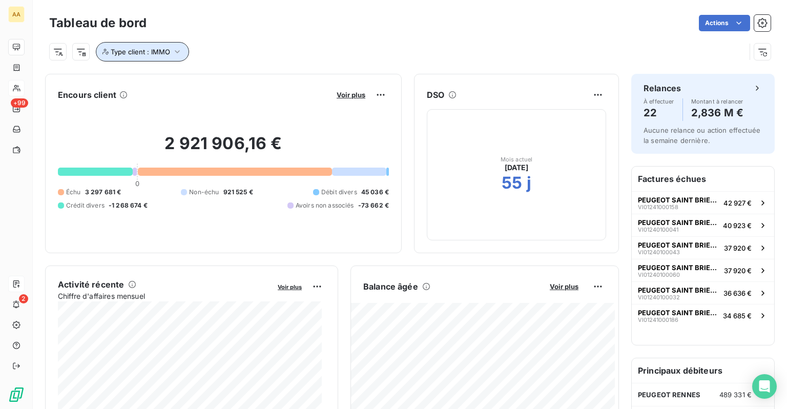
click at [174, 51] on icon "button" at bounding box center [177, 52] width 10 height 10
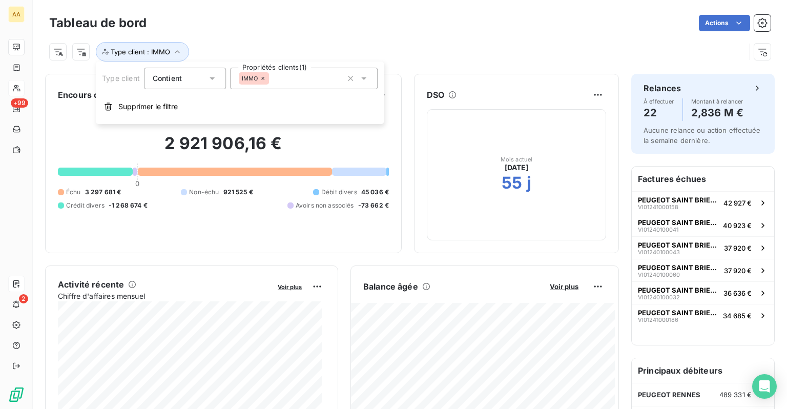
click at [214, 76] on icon at bounding box center [212, 78] width 10 height 10
click at [199, 121] on span "Ne contient pas" at bounding box center [191, 120] width 55 height 9
click at [323, 22] on div "Actions" at bounding box center [465, 23] width 612 height 16
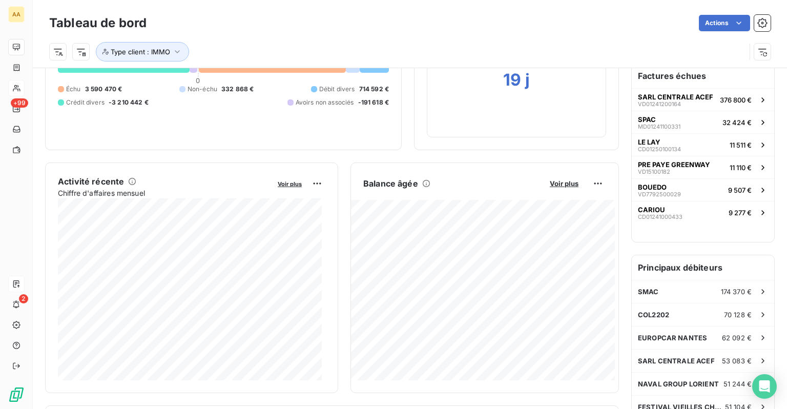
scroll to position [1, 0]
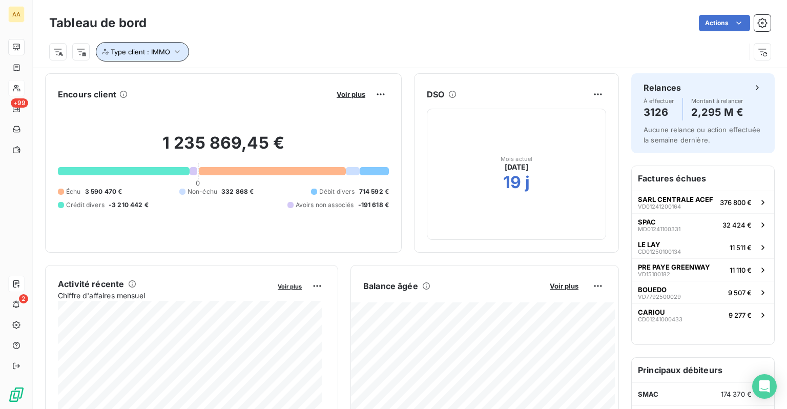
click at [176, 55] on icon "button" at bounding box center [177, 52] width 10 height 10
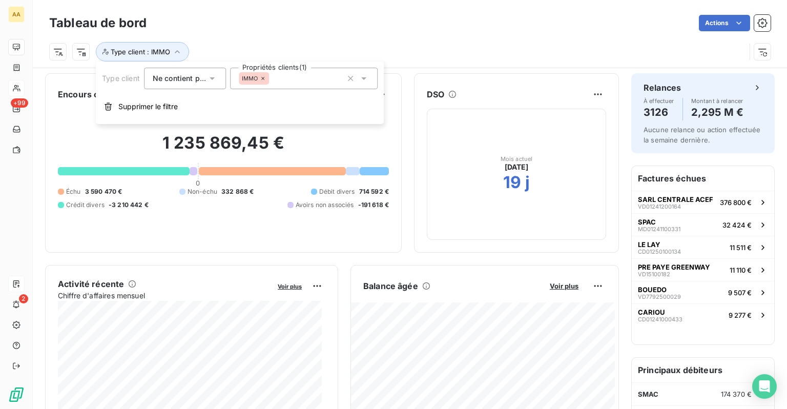
click at [324, 81] on div "IMMO" at bounding box center [304, 79] width 148 height 22
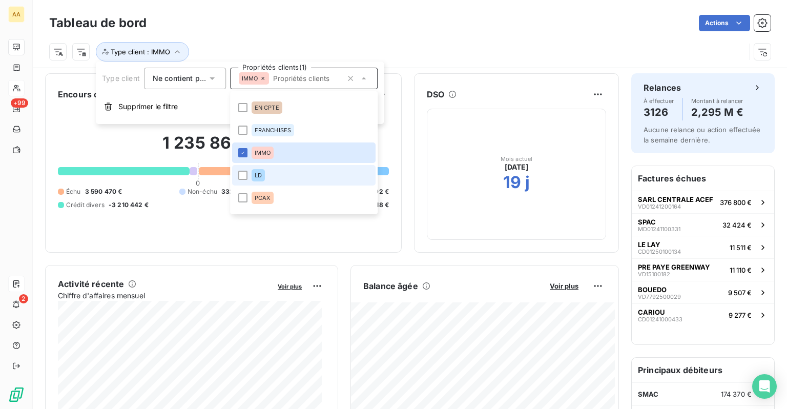
scroll to position [127, 0]
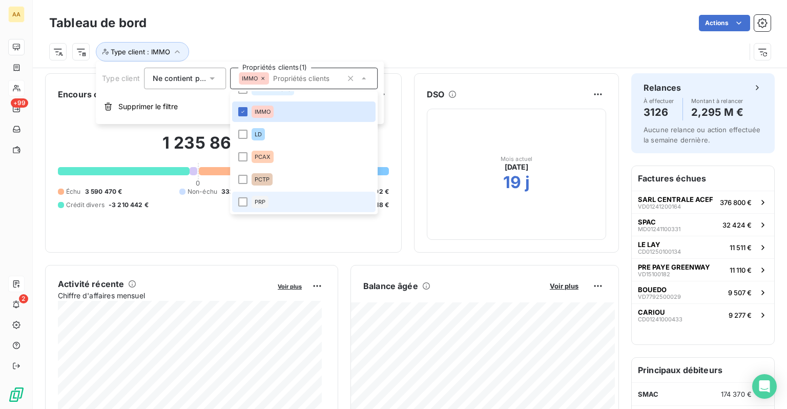
click at [263, 201] on span "PRP" at bounding box center [260, 202] width 11 height 6
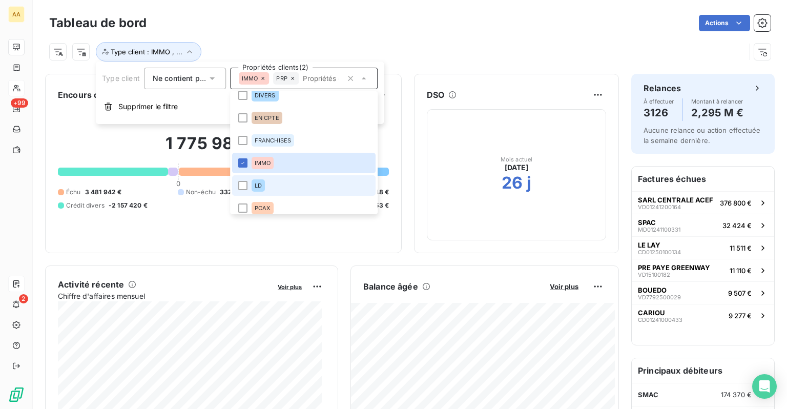
scroll to position [25, 0]
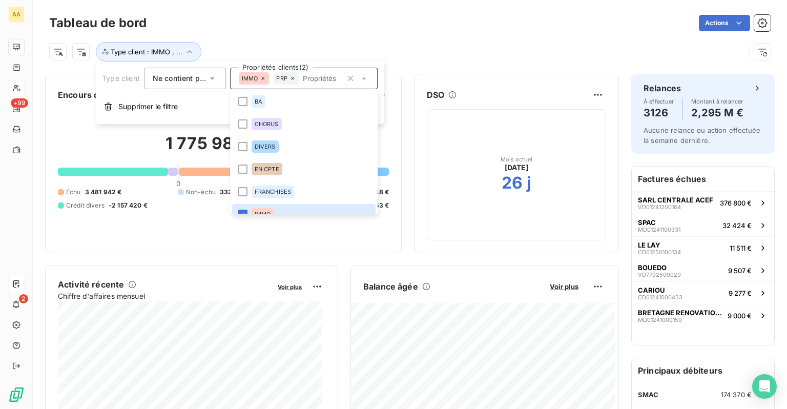
click at [361, 34] on div "Type client : IMMO , ..." at bounding box center [409, 48] width 721 height 28
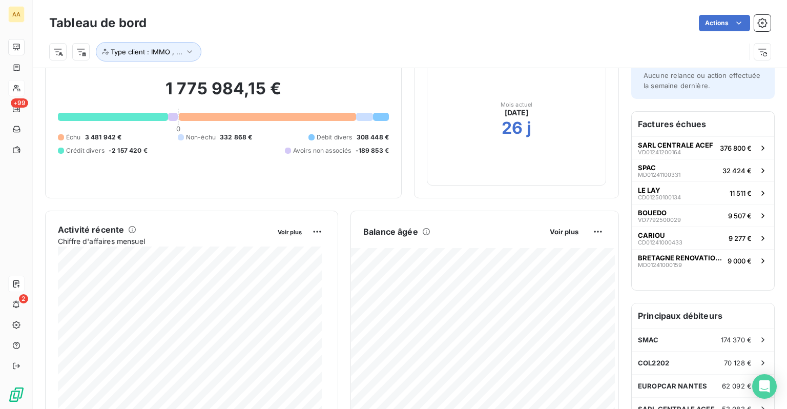
scroll to position [0, 0]
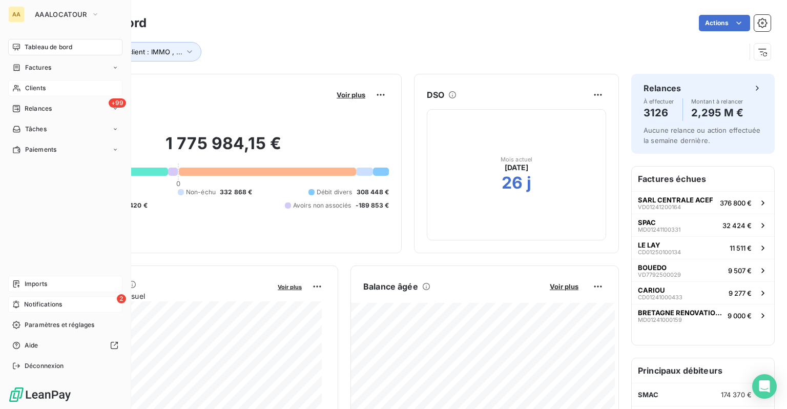
click at [54, 299] on div "2 Notifications" at bounding box center [65, 304] width 114 height 16
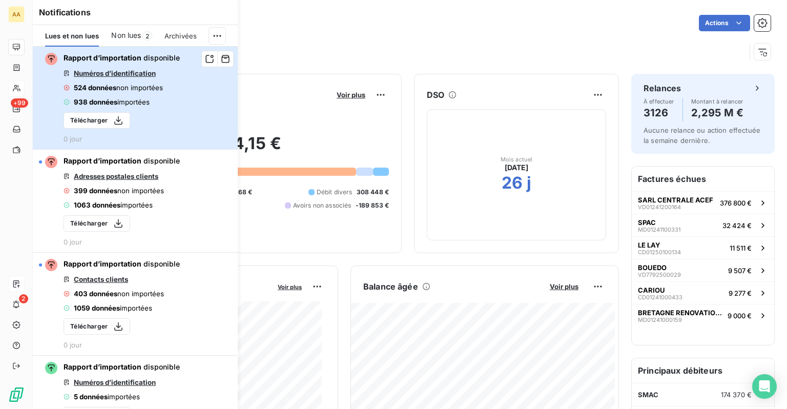
click at [119, 93] on div "Rapport d’importation disponible Numéros d’identification 524 données non impor…" at bounding box center [122, 98] width 116 height 90
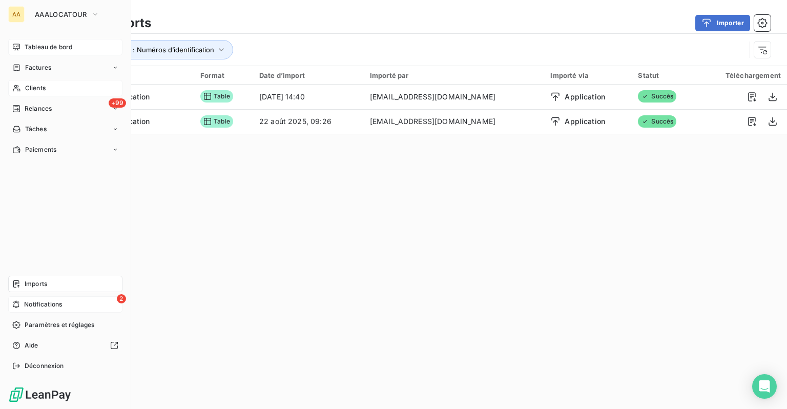
click at [28, 304] on span "Notifications" at bounding box center [43, 304] width 38 height 9
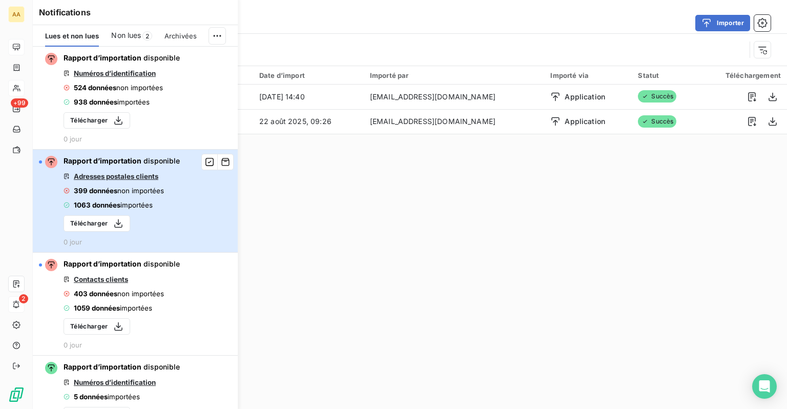
click at [107, 182] on div "Rapport d’importation disponible Adresses postales clients 399 données non impo…" at bounding box center [122, 201] width 116 height 90
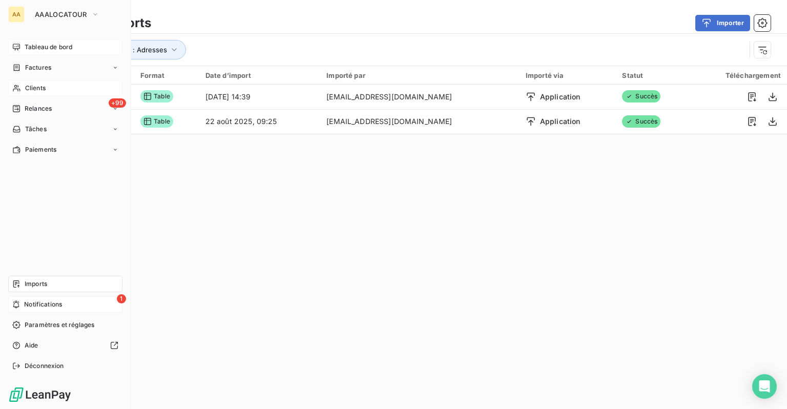
click at [32, 303] on span "Notifications" at bounding box center [43, 304] width 38 height 9
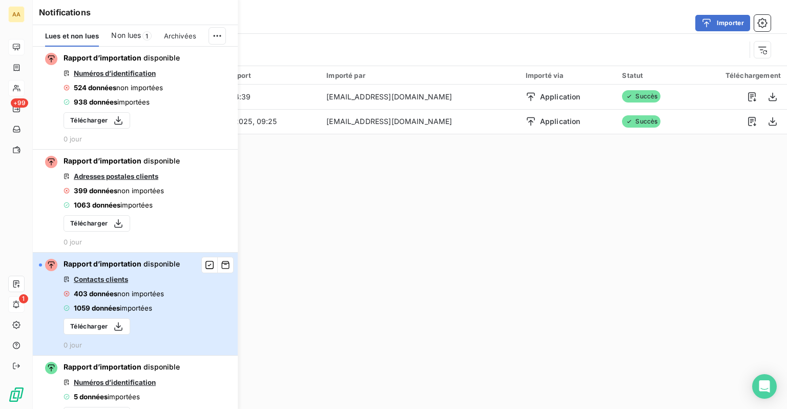
click at [112, 275] on span "Contacts clients" at bounding box center [101, 279] width 54 height 8
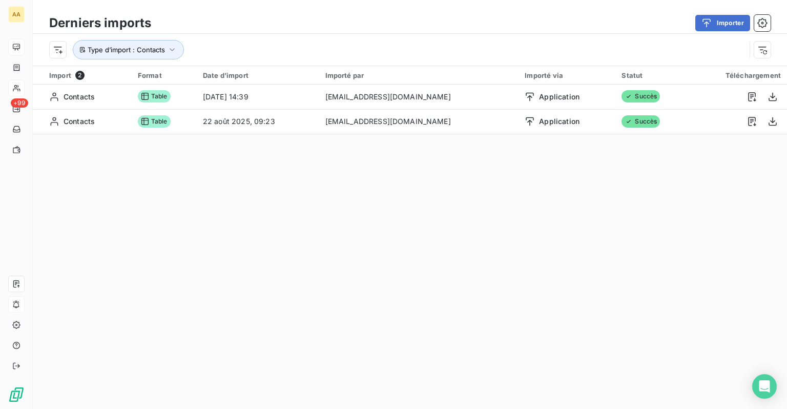
click at [541, 267] on div "Derniers imports Importer Type d’import : Contacts Import 2 Format Date d’impor…" at bounding box center [410, 204] width 754 height 409
click at [176, 51] on icon "button" at bounding box center [172, 50] width 10 height 10
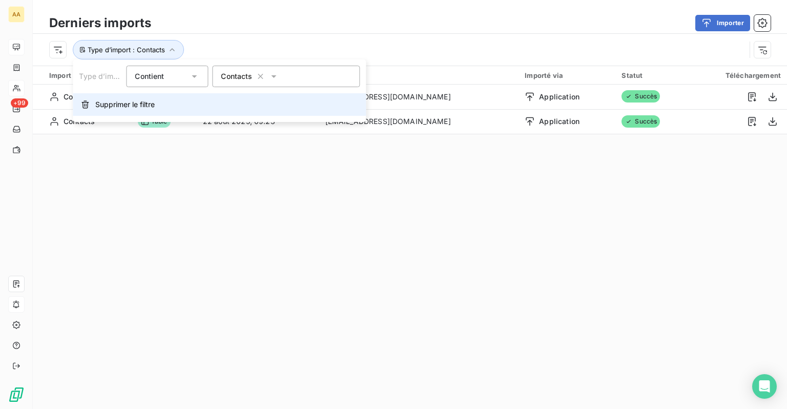
click at [148, 97] on button "Supprimer le filtre" at bounding box center [219, 104] width 293 height 23
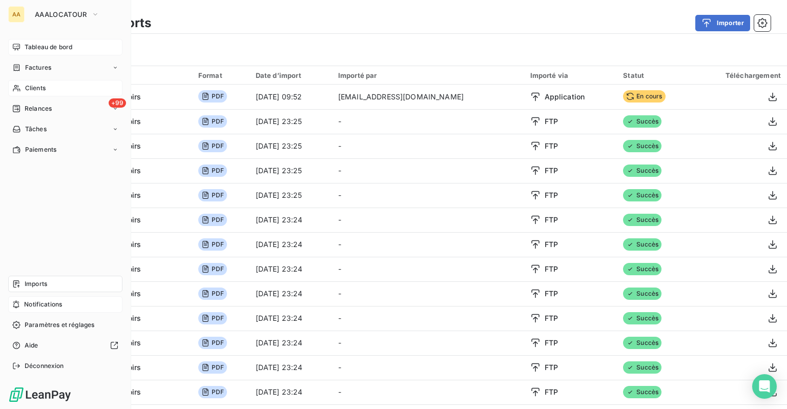
click at [42, 49] on span "Tableau de bord" at bounding box center [49, 47] width 48 height 9
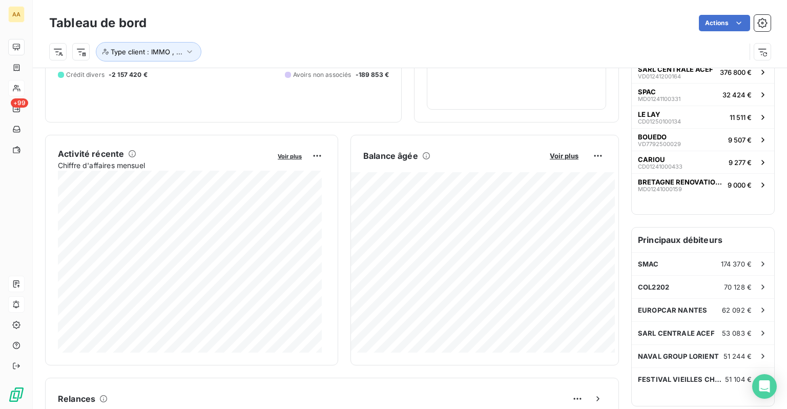
scroll to position [128, 0]
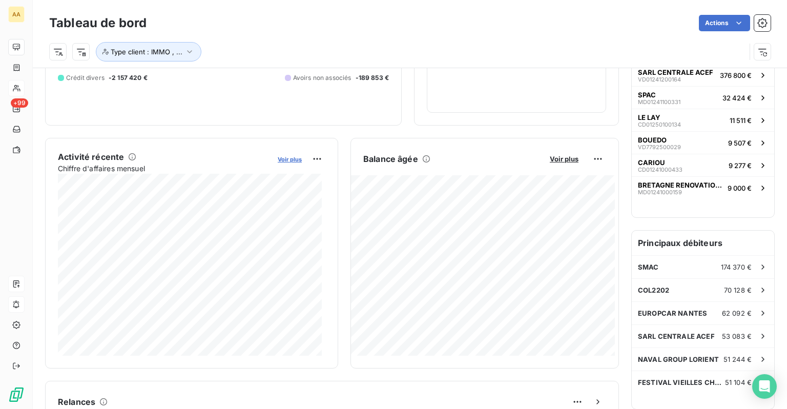
click at [282, 161] on span "Voir plus" at bounding box center [290, 159] width 24 height 7
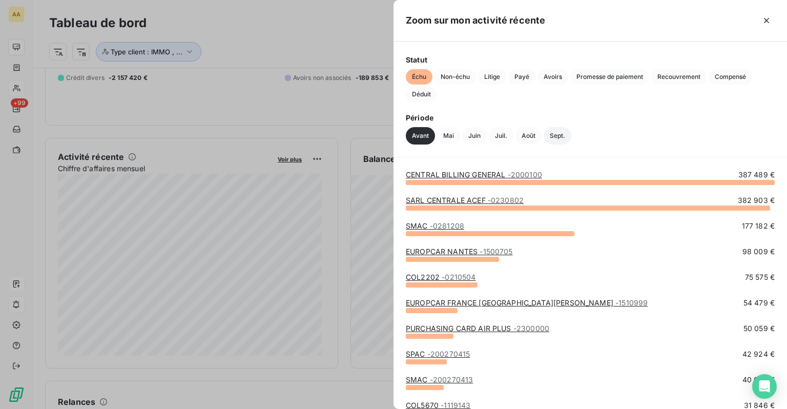
click at [555, 138] on button "Sept." at bounding box center [558, 135] width 28 height 17
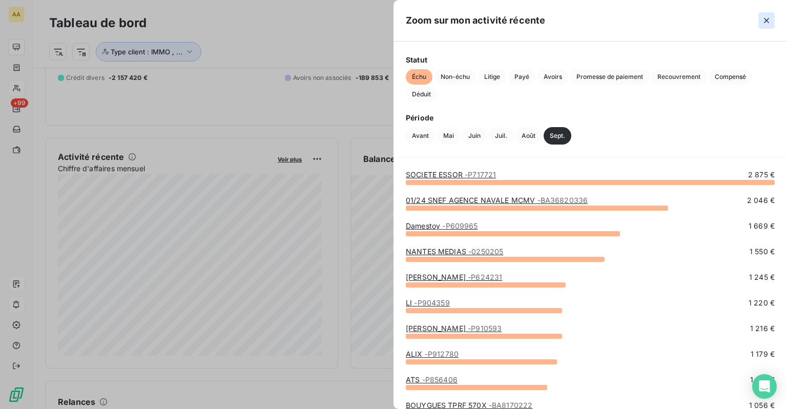
click at [688, 22] on button "button" at bounding box center [766, 20] width 16 height 16
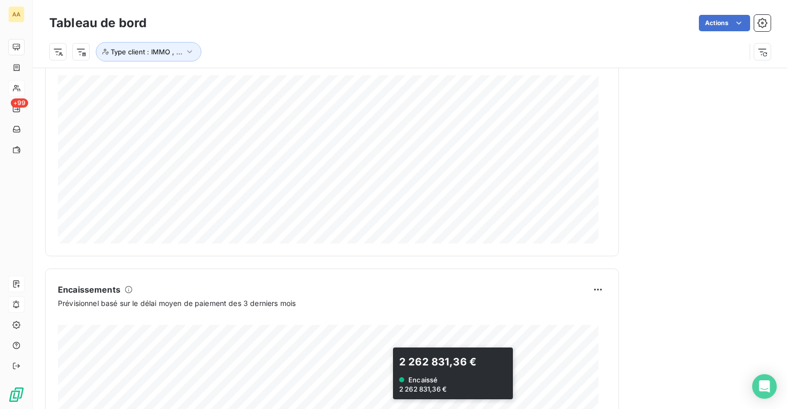
scroll to position [538, 0]
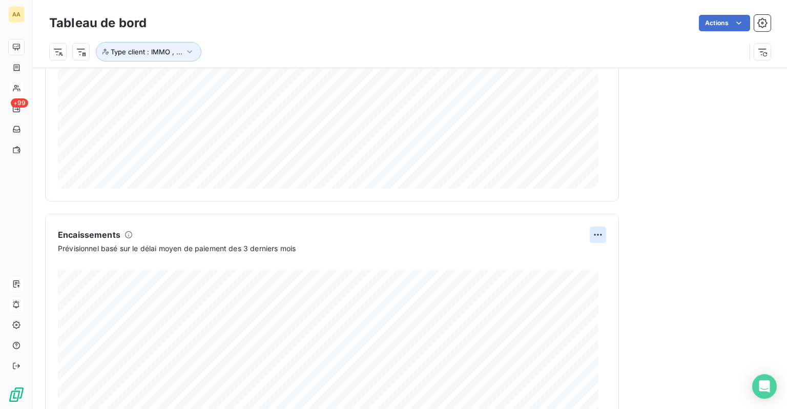
click at [590, 231] on html "AA +99 Tableau de bord Actions Type client : IMMO , ... Encours client Voir plu…" at bounding box center [393, 204] width 787 height 409
click at [648, 205] on html "AA +99 Tableau de bord Actions Type client : IMMO , ... Encours client Voir plu…" at bounding box center [393, 204] width 787 height 409
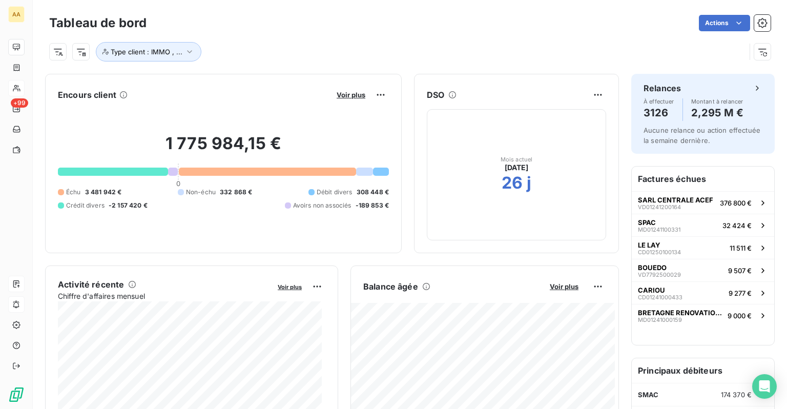
scroll to position [0, 0]
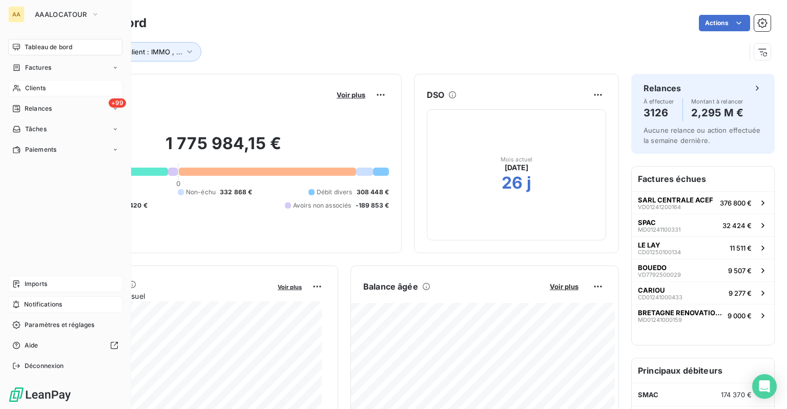
click at [56, 286] on div "Imports" at bounding box center [65, 284] width 114 height 16
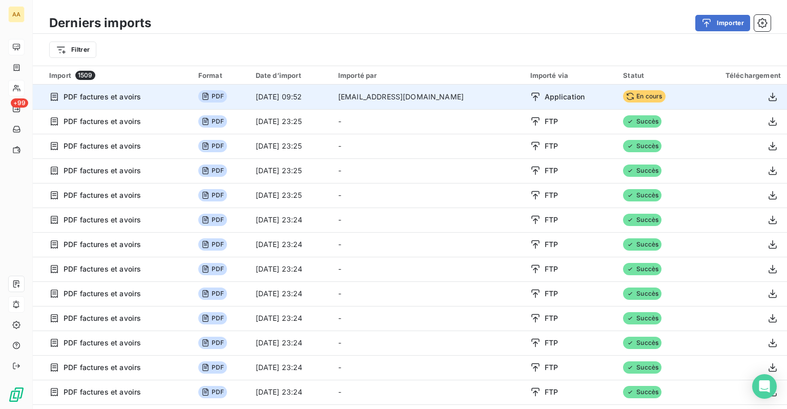
click at [590, 95] on div "Application" at bounding box center [570, 97] width 81 height 10
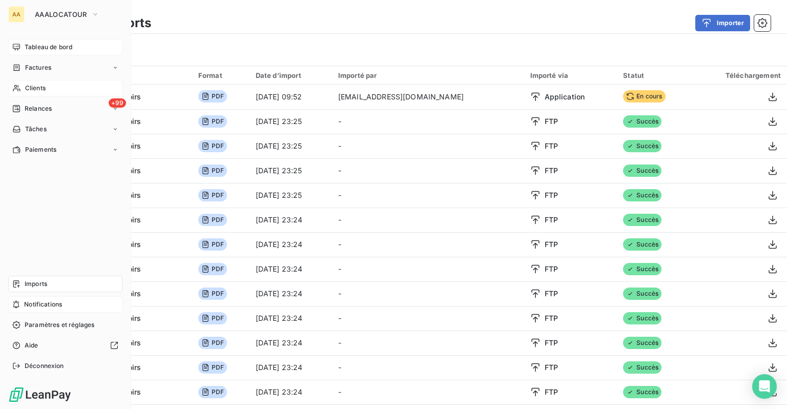
click at [30, 91] on span "Clients" at bounding box center [35, 88] width 20 height 9
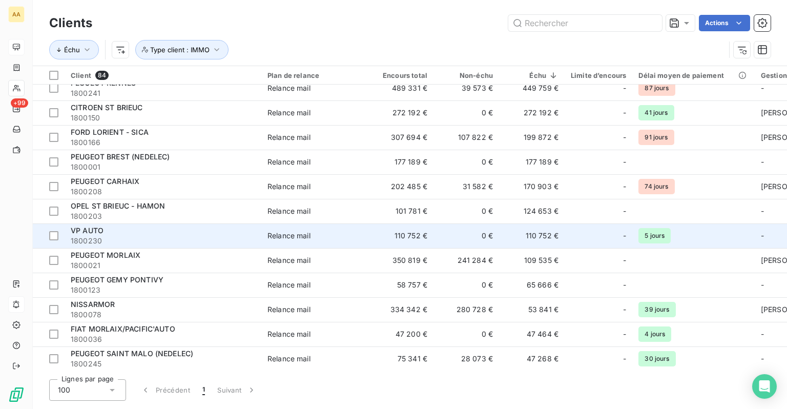
scroll to position [51, 0]
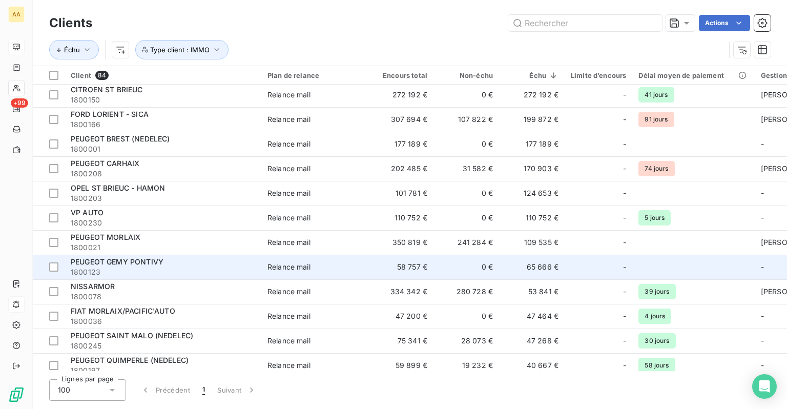
click at [252, 268] on span "1800123" at bounding box center [163, 272] width 184 height 10
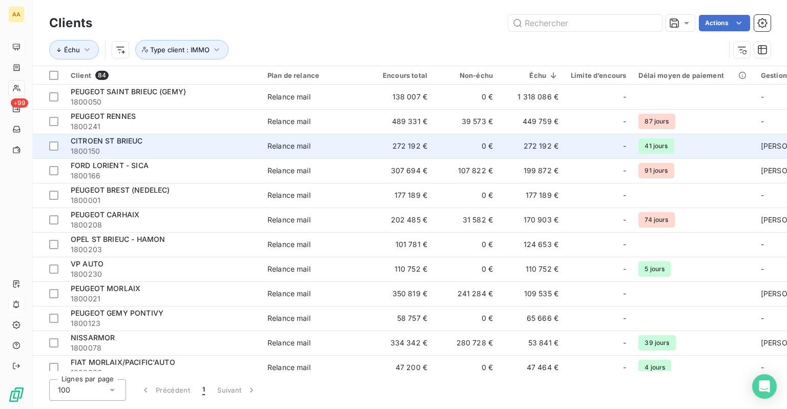
click at [255, 145] on td "CITROEN ST BRIEUC 1800150" at bounding box center [163, 146] width 197 height 25
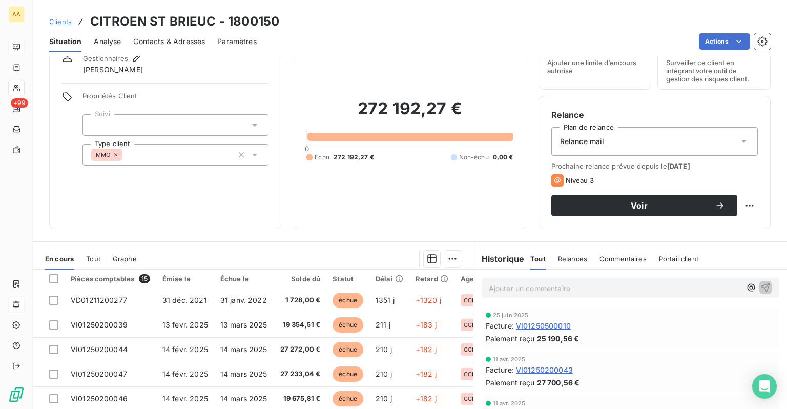
scroll to position [102, 0]
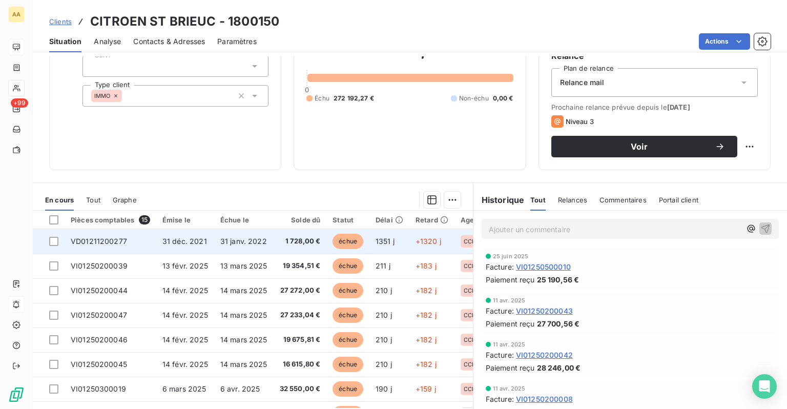
click at [280, 242] on span "1 728,00 €" at bounding box center [300, 241] width 41 height 10
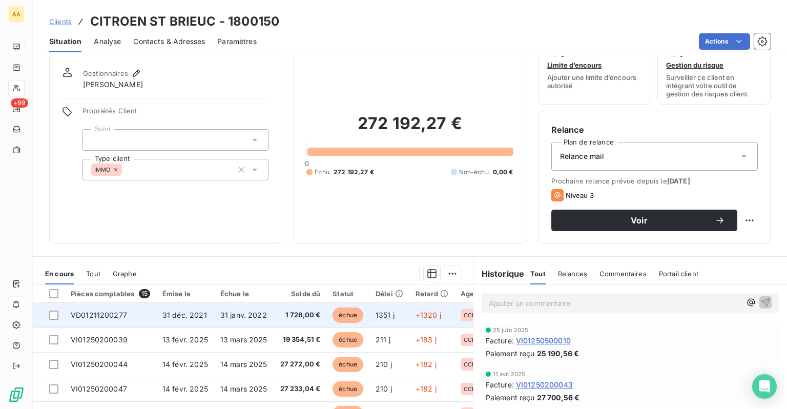
scroll to position [51, 0]
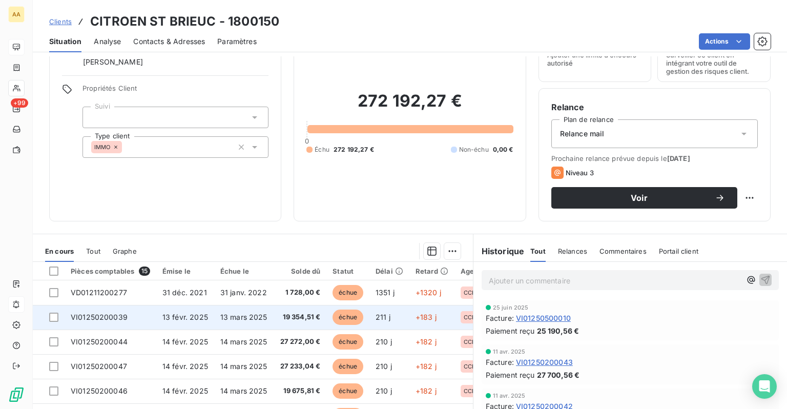
click at [248, 313] on span "13 mars 2025" at bounding box center [243, 317] width 47 height 9
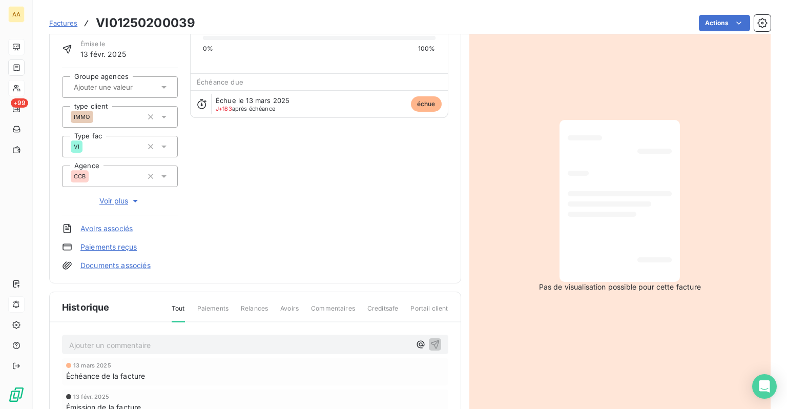
scroll to position [154, 0]
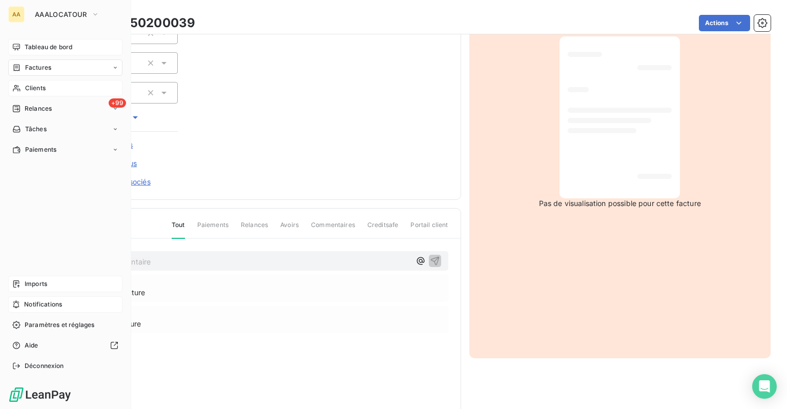
click at [50, 288] on div "Imports" at bounding box center [65, 284] width 114 height 16
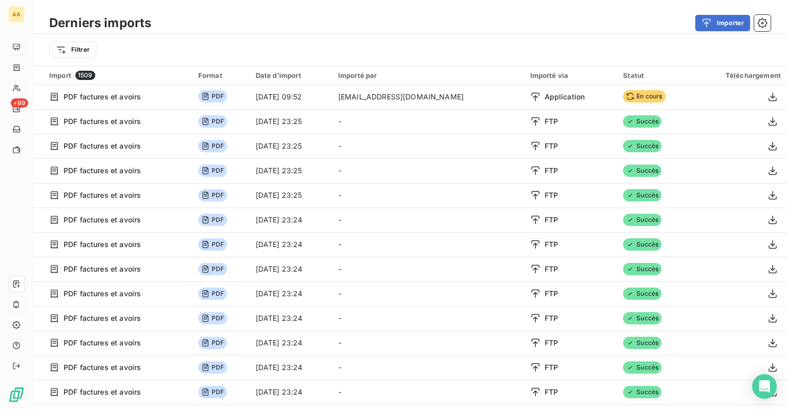
drag, startPoint x: 638, startPoint y: 1, endPoint x: 500, endPoint y: 31, distance: 141.0
click at [502, 31] on div "Importer" at bounding box center [466, 23] width 607 height 16
click at [84, 60] on div "Filtrer" at bounding box center [410, 50] width 754 height 32
click at [77, 54] on html "AA +99 Derniers imports Importer Filtrer Import 1509 Format Date d’import Impor…" at bounding box center [393, 204] width 787 height 409
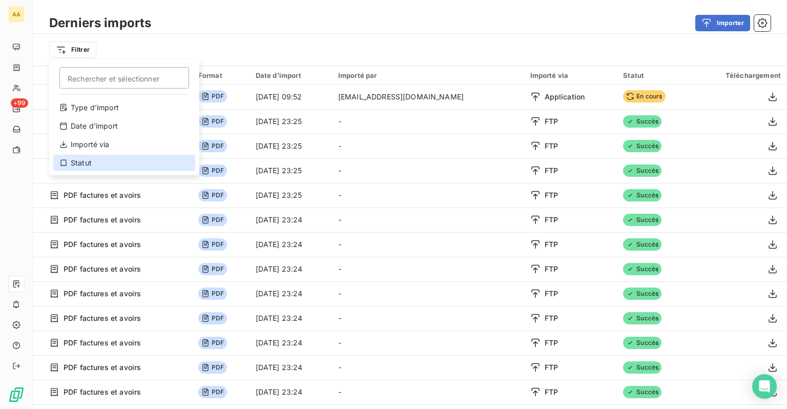
click at [91, 169] on div "Statut" at bounding box center [124, 163] width 142 height 16
click at [91, 169] on span "PDF factures et avoirs" at bounding box center [102, 171] width 77 height 10
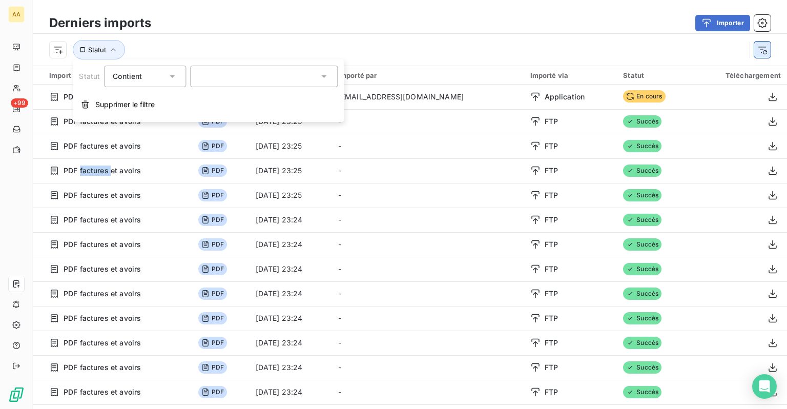
click at [759, 51] on icon "button" at bounding box center [762, 50] width 10 height 10
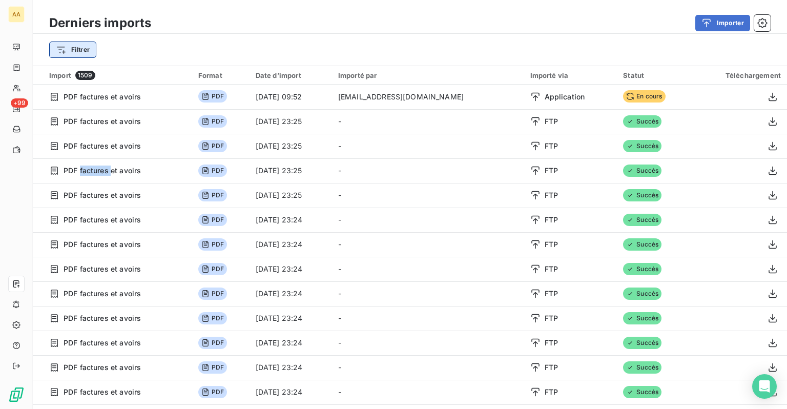
click at [72, 56] on html "AA +99 Derniers imports Importer Filtrer Import 1509 Format Date d’import Impor…" at bounding box center [393, 204] width 787 height 409
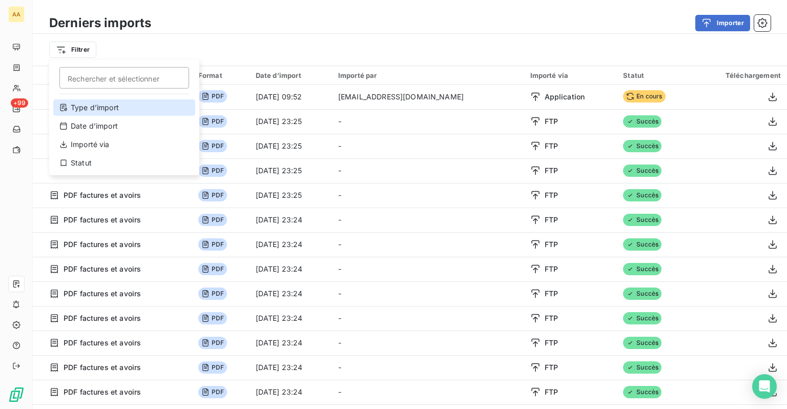
click at [96, 114] on div "Type d’import" at bounding box center [124, 107] width 142 height 16
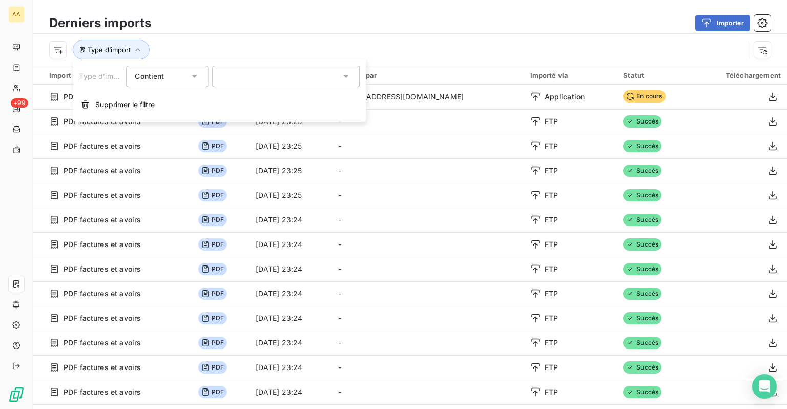
click at [245, 78] on div at bounding box center [286, 77] width 148 height 22
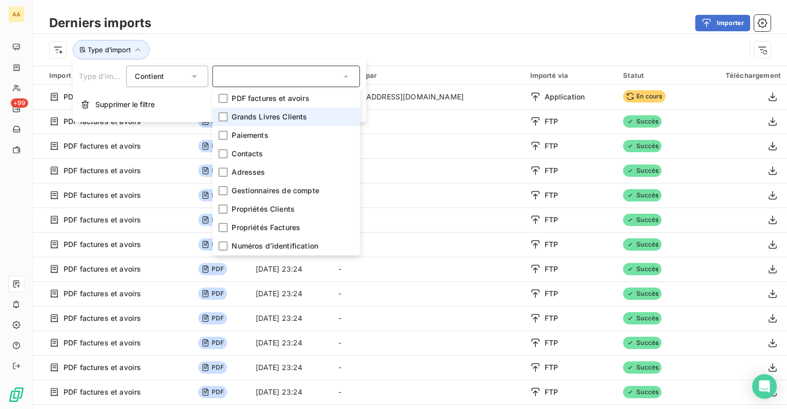
click at [251, 113] on span "Grands Livres Clients" at bounding box center [269, 117] width 75 height 10
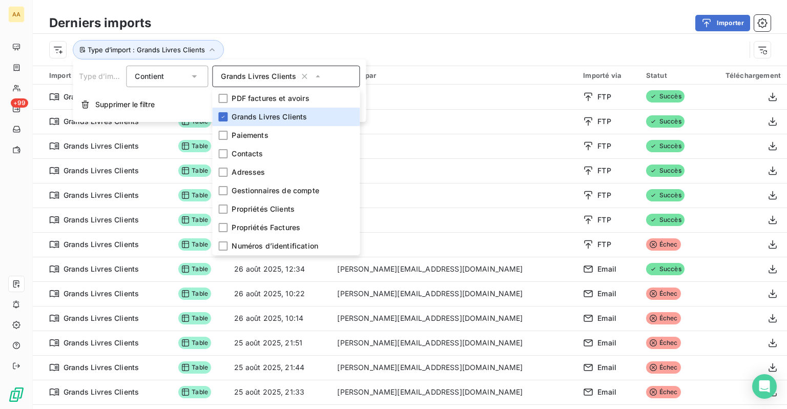
click at [328, 33] on div "Derniers imports Importer" at bounding box center [410, 23] width 754 height 22
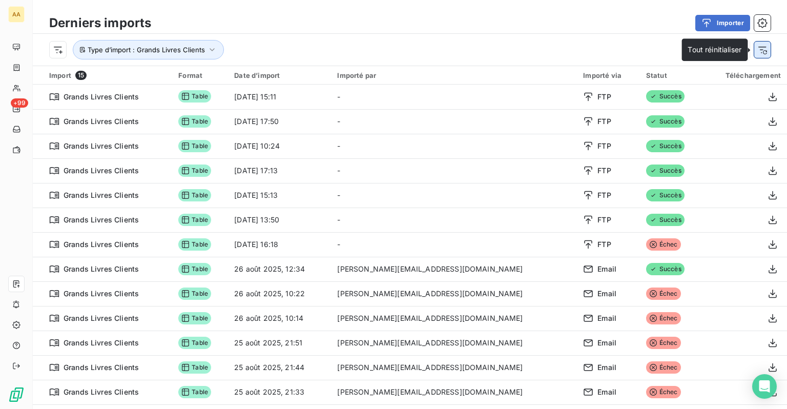
click at [759, 47] on icon "button" at bounding box center [762, 50] width 8 height 7
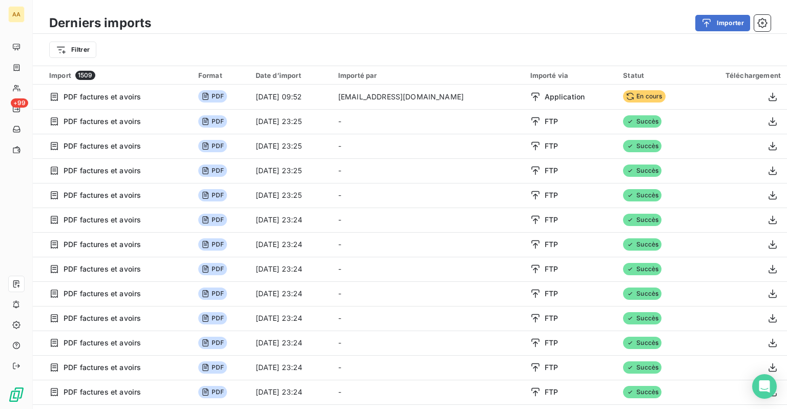
drag, startPoint x: 603, startPoint y: 97, endPoint x: 540, endPoint y: 38, distance: 86.3
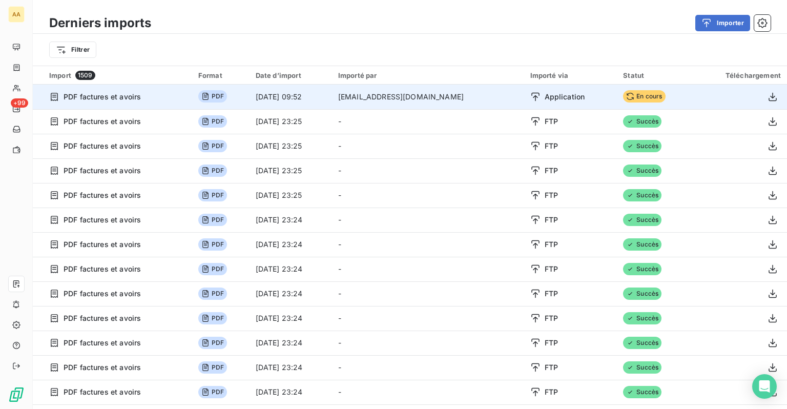
click at [545, 95] on span "Application" at bounding box center [565, 97] width 40 height 10
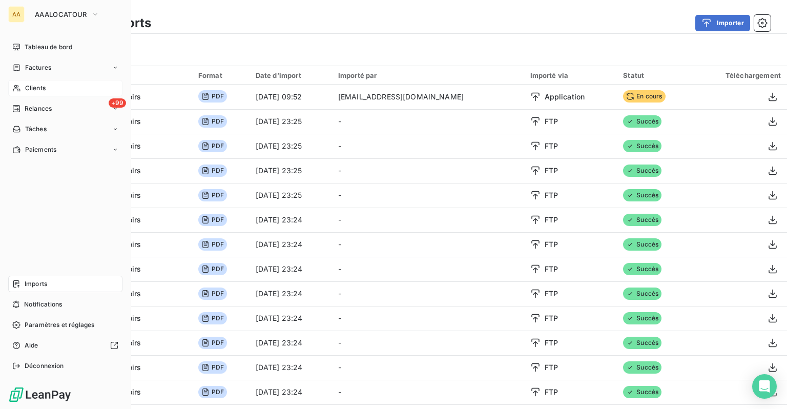
click at [26, 88] on span "Clients" at bounding box center [35, 88] width 20 height 9
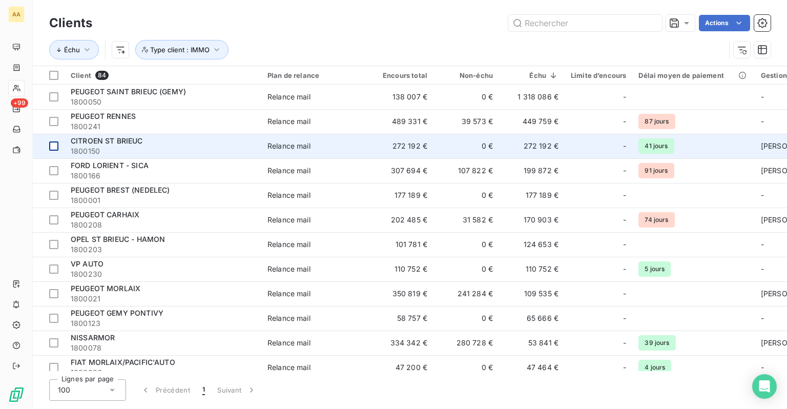
click at [52, 145] on div at bounding box center [53, 145] width 9 height 9
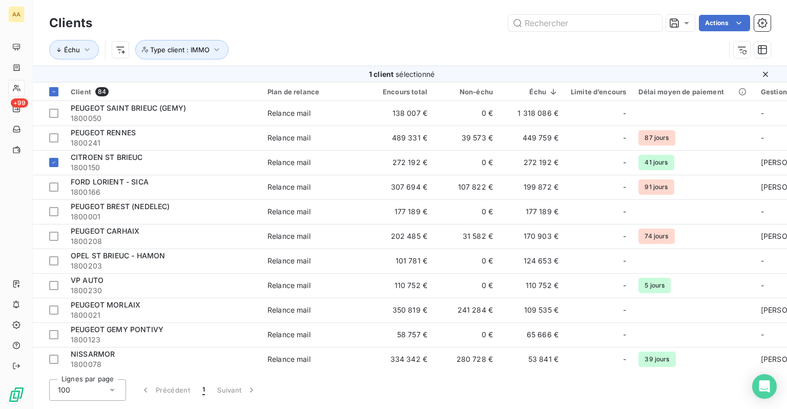
drag, startPoint x: 187, startPoint y: 164, endPoint x: 307, endPoint y: 36, distance: 176.2
click at [307, 36] on div "Échu Type client : IMMO" at bounding box center [409, 50] width 721 height 32
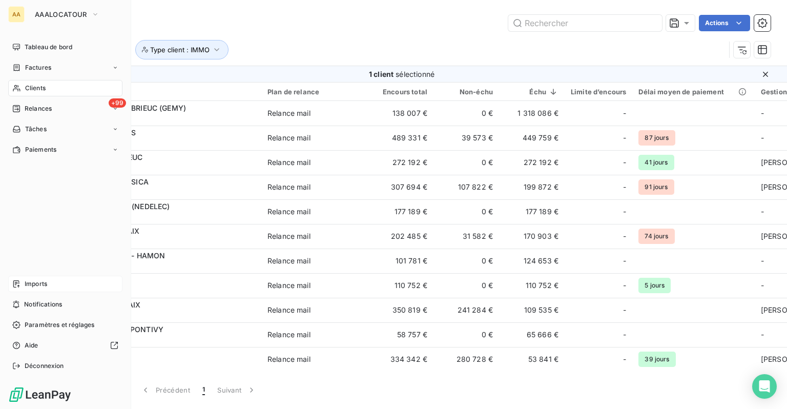
click at [23, 285] on div "Imports" at bounding box center [65, 284] width 114 height 16
